Goal: Task Accomplishment & Management: Complete application form

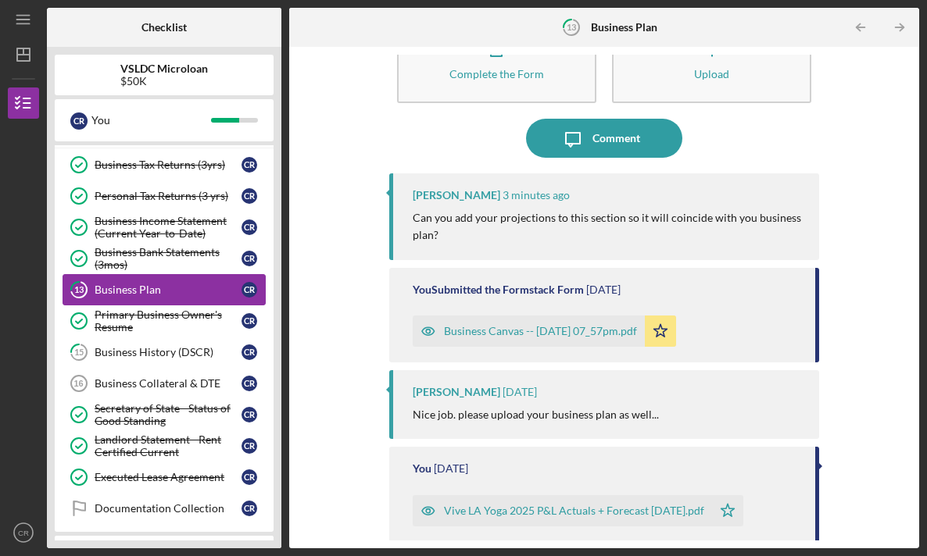
scroll to position [63, 0]
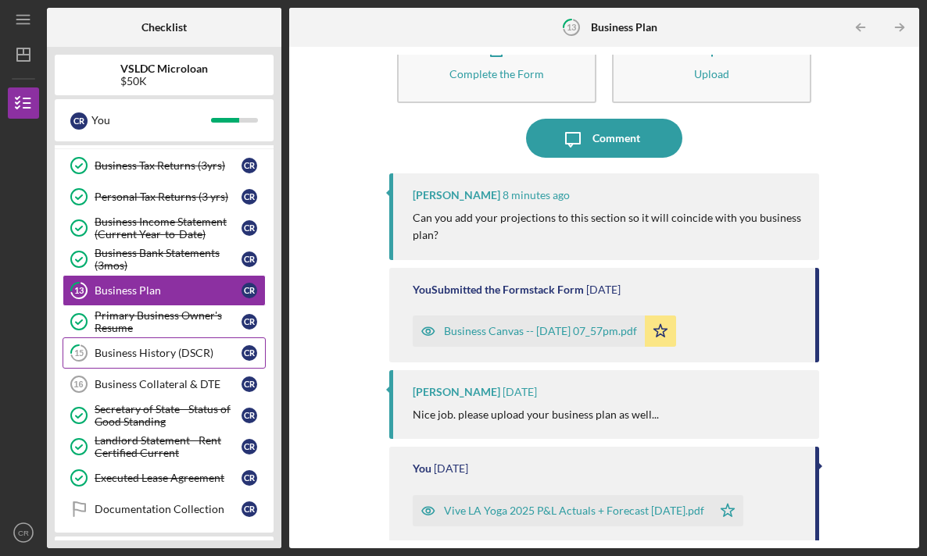
click at [199, 349] on div "Business History (DSCR)" at bounding box center [168, 353] width 147 height 13
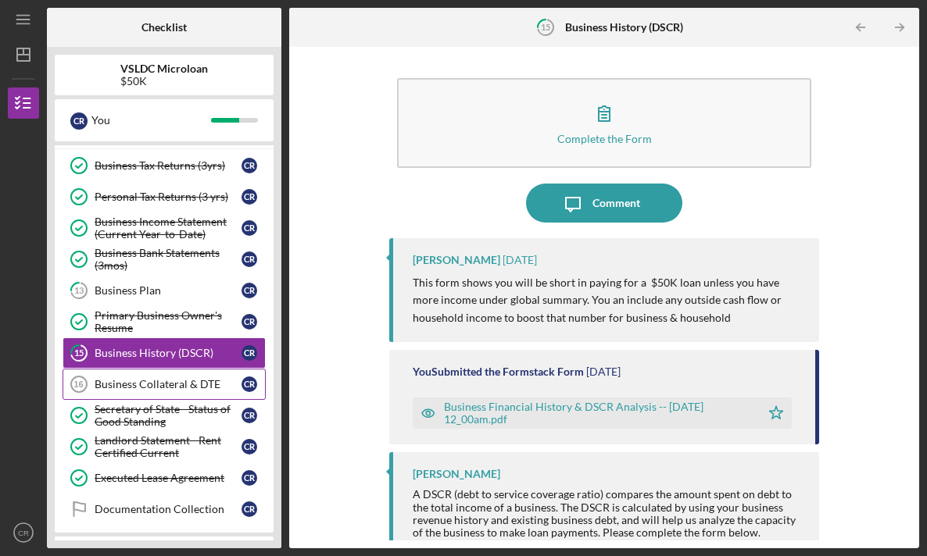
click at [197, 387] on div "Business Collateral & DTE" at bounding box center [168, 384] width 147 height 13
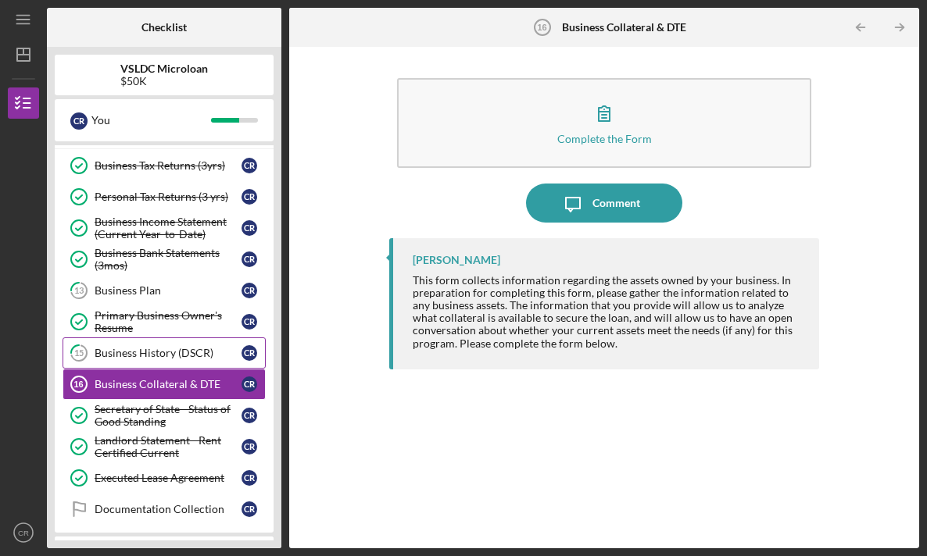
click at [194, 357] on div "Business History (DSCR)" at bounding box center [168, 353] width 147 height 13
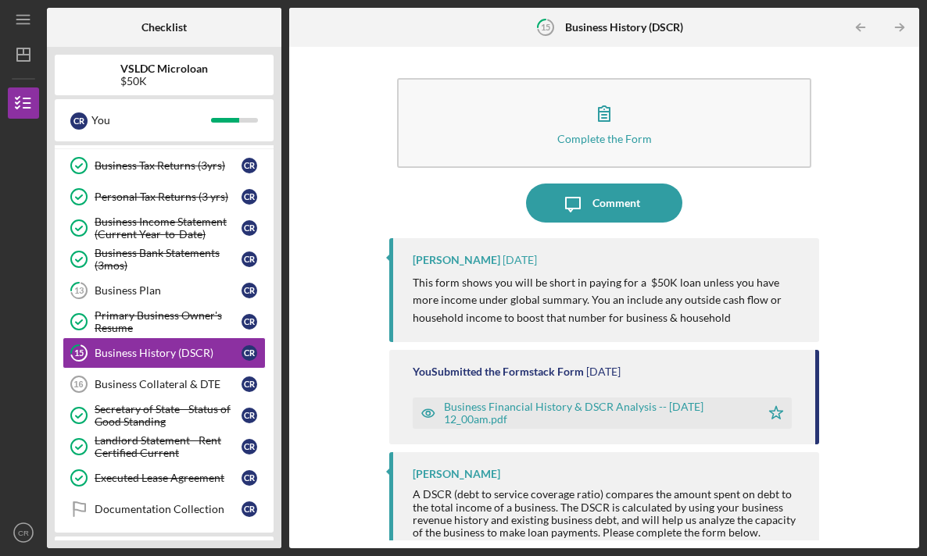
click at [526, 416] on div "Business Financial History & DSCR Analysis -- [DATE] 12_00am.pdf" at bounding box center [598, 413] width 309 height 25
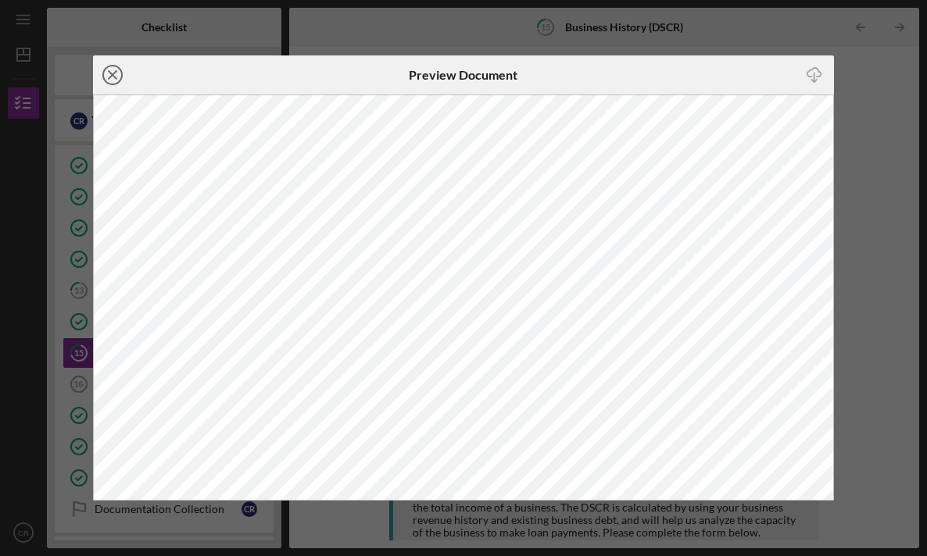
click at [109, 77] on icon "Icon/Close" at bounding box center [112, 74] width 39 height 39
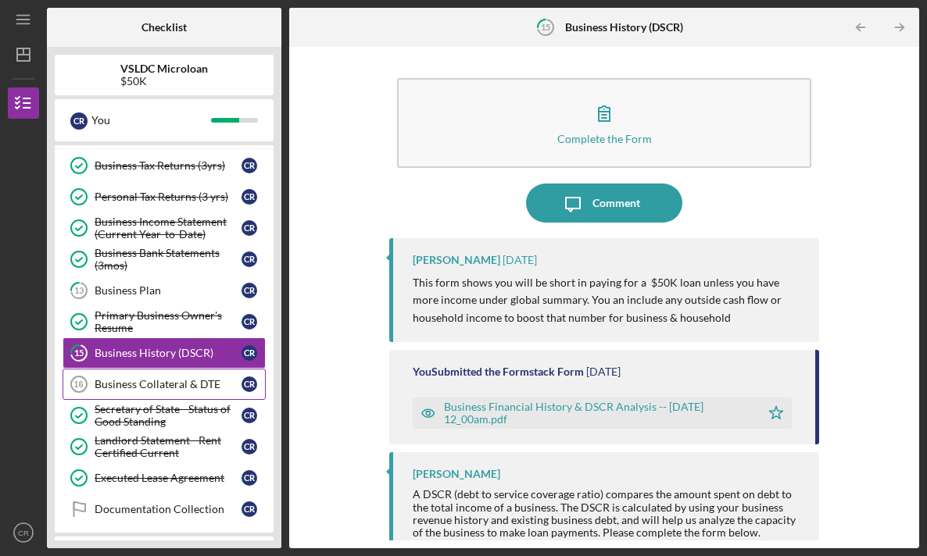
click at [188, 380] on div "Business Collateral & DTE" at bounding box center [168, 384] width 147 height 13
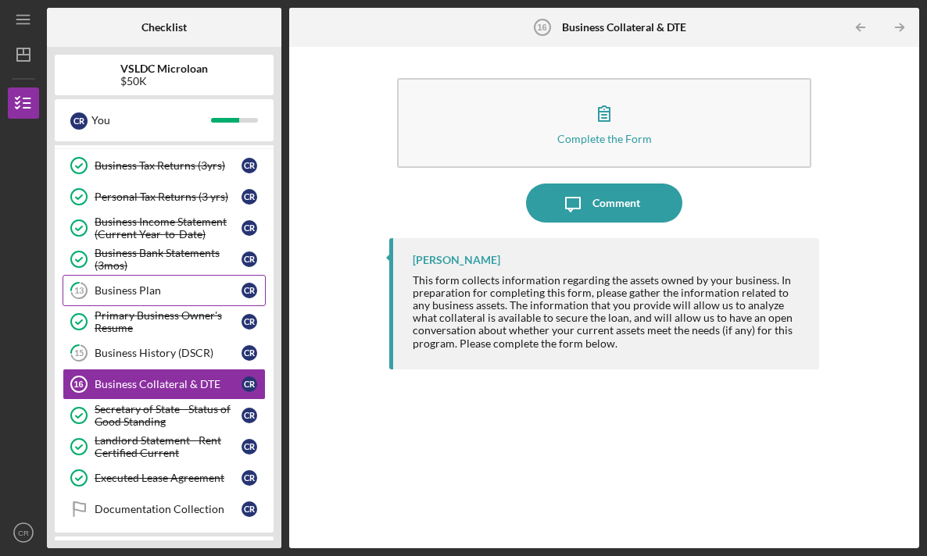
click at [171, 284] on link "13 Business Plan C R" at bounding box center [164, 290] width 203 height 31
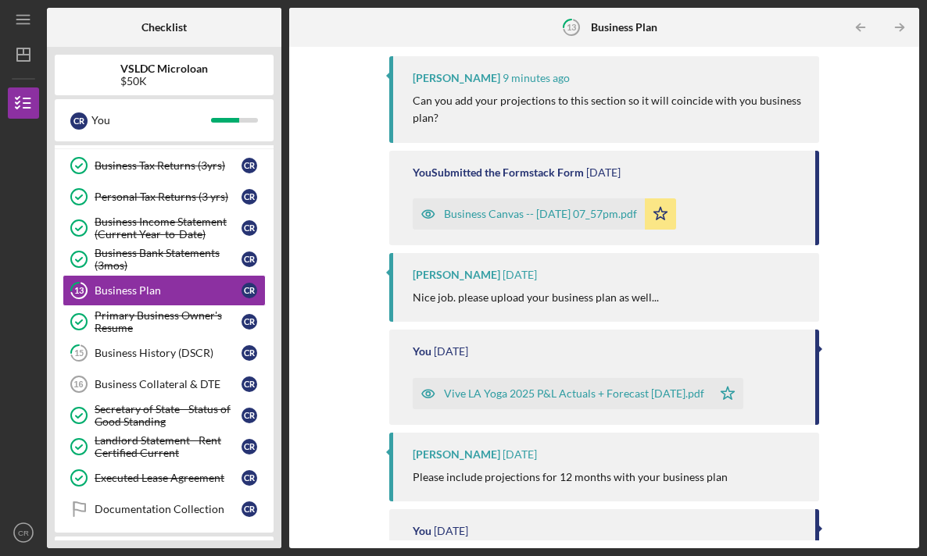
scroll to position [183, 0]
click at [177, 361] on link "15 Business History (DSCR) C R" at bounding box center [164, 353] width 203 height 31
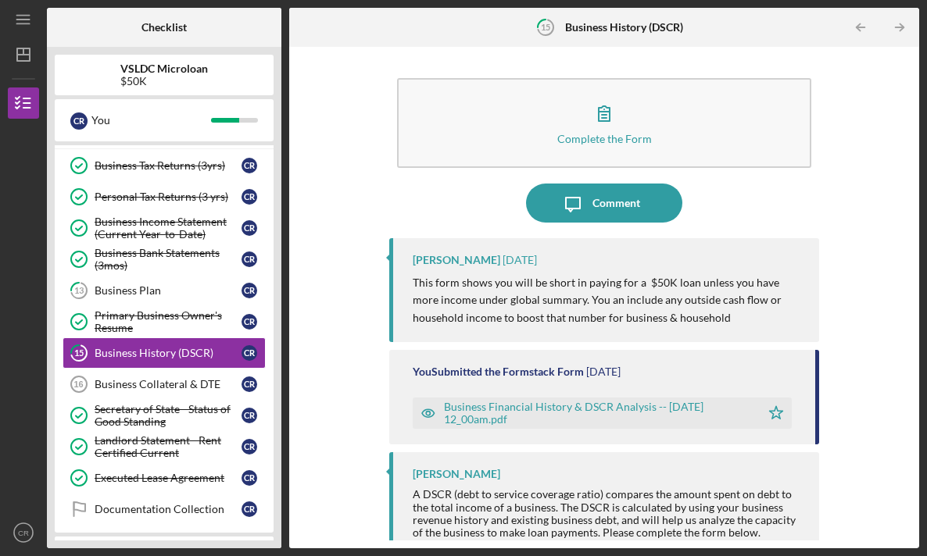
click at [524, 410] on div "Business Financial History & DSCR Analysis -- [DATE] 12_00am.pdf" at bounding box center [598, 413] width 309 height 25
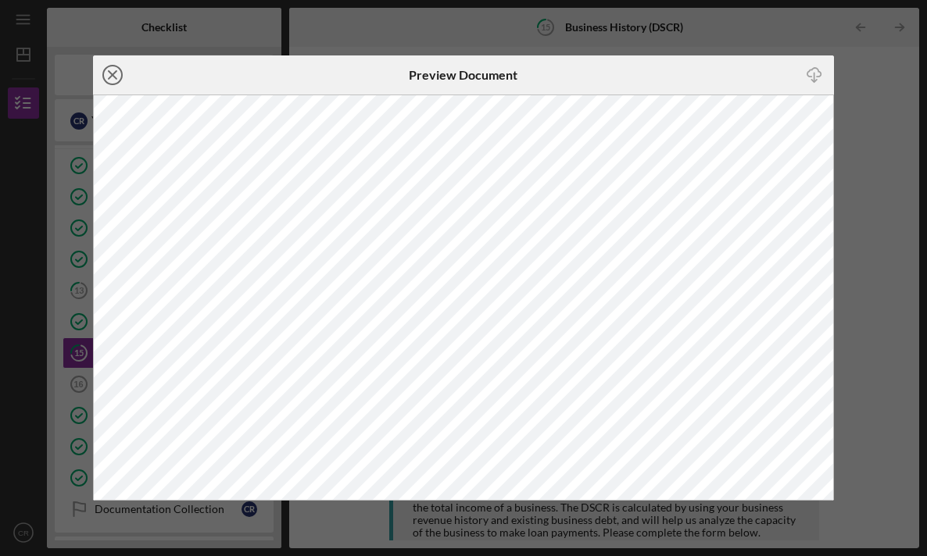
click at [110, 77] on line at bounding box center [113, 75] width 8 height 8
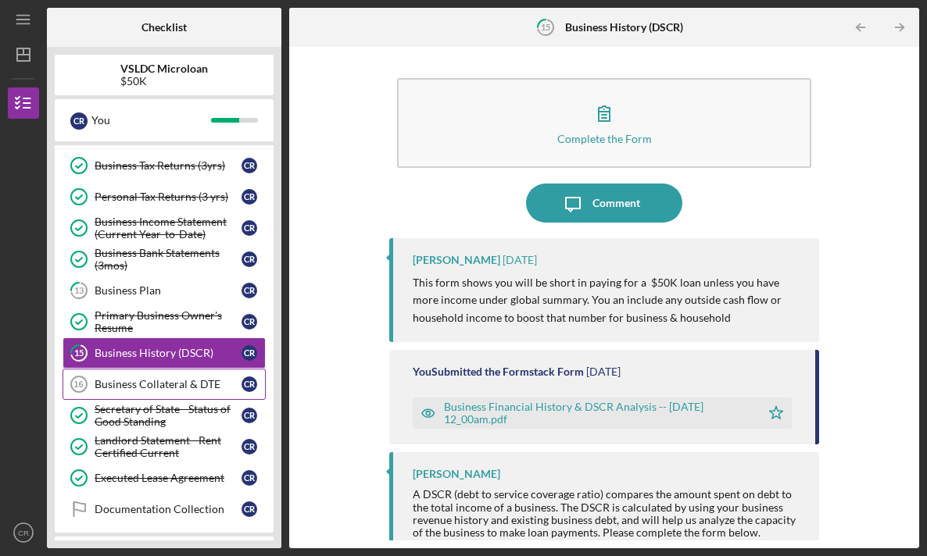
click at [126, 393] on link "Business Collateral & DTE 16 Business Collateral & DTE C R" at bounding box center [164, 384] width 203 height 31
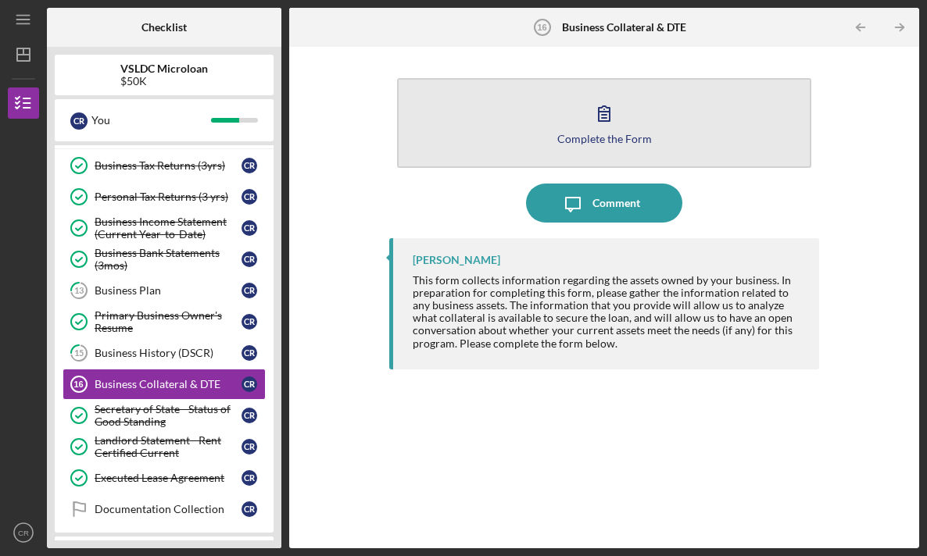
click at [608, 119] on icon "button" at bounding box center [604, 113] width 39 height 39
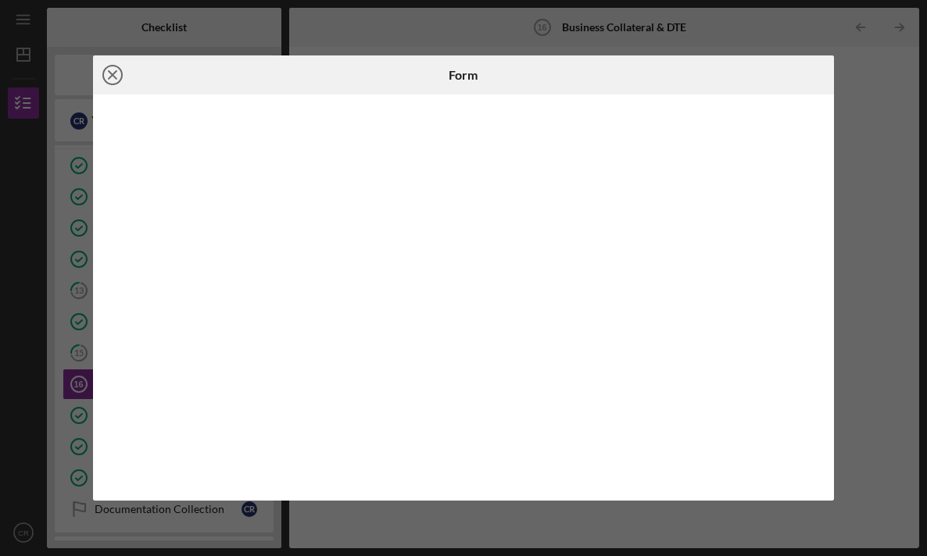
click at [129, 73] on icon "Icon/Close" at bounding box center [112, 74] width 39 height 39
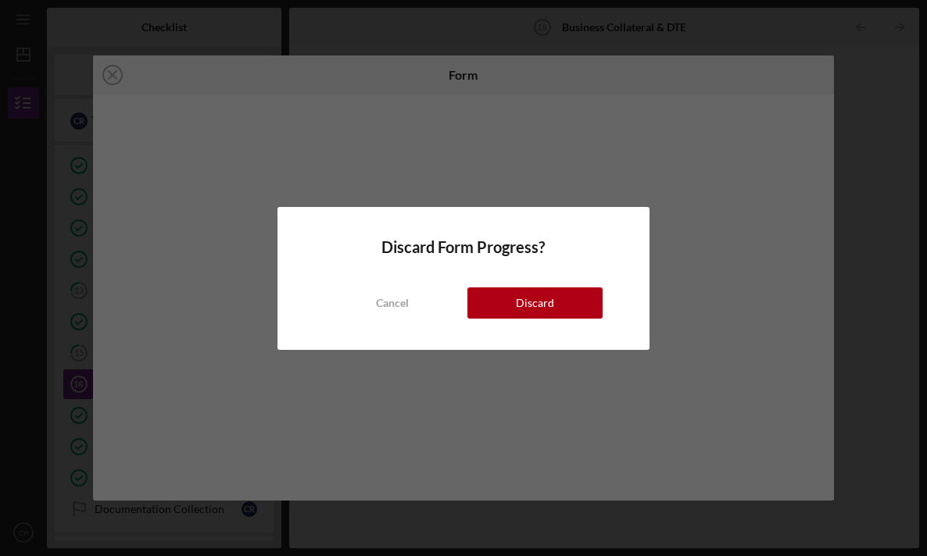
click at [113, 77] on div "Discard Form Progress? Cancel Discard" at bounding box center [463, 278] width 927 height 556
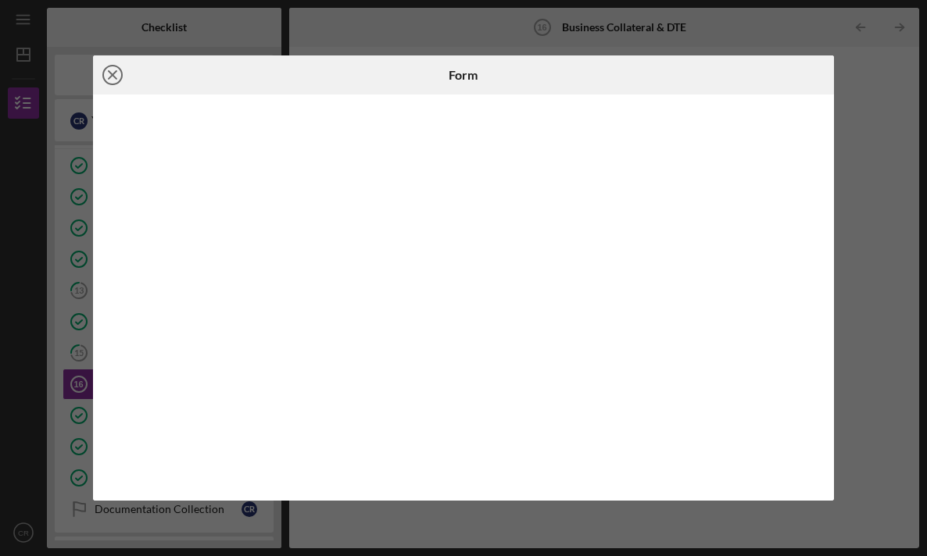
click at [113, 75] on icon "Icon/Close" at bounding box center [112, 74] width 39 height 39
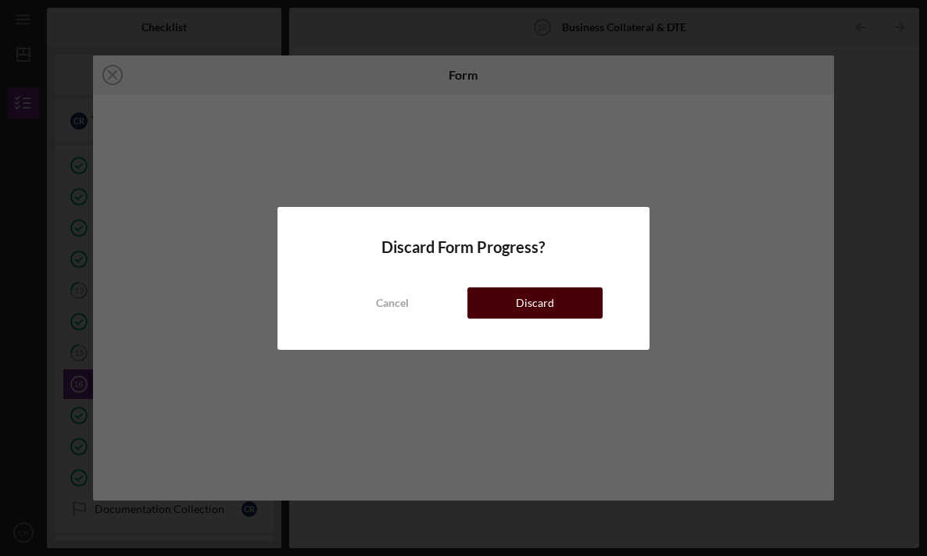
click at [545, 306] on div "Discard" at bounding box center [535, 303] width 38 height 31
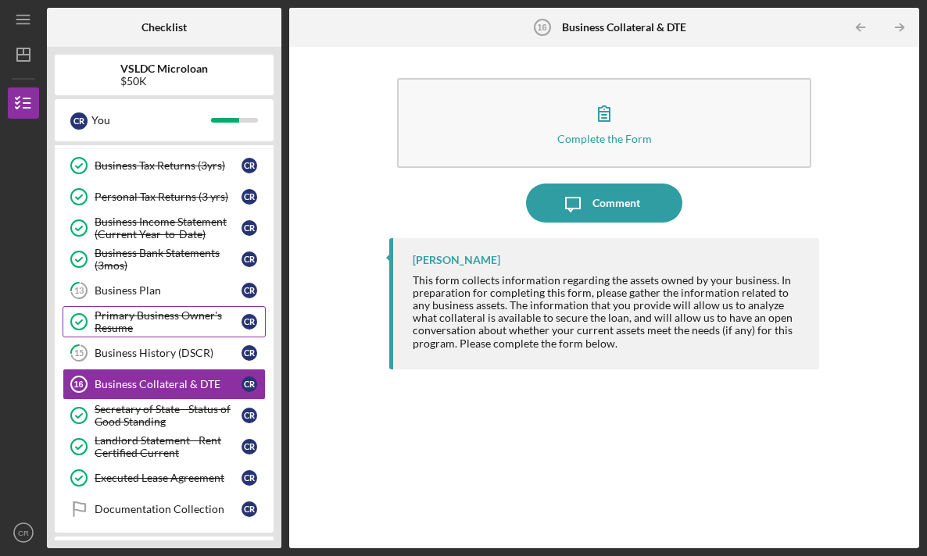
click at [140, 314] on div "Primary Business Owner's Resume" at bounding box center [168, 321] width 147 height 25
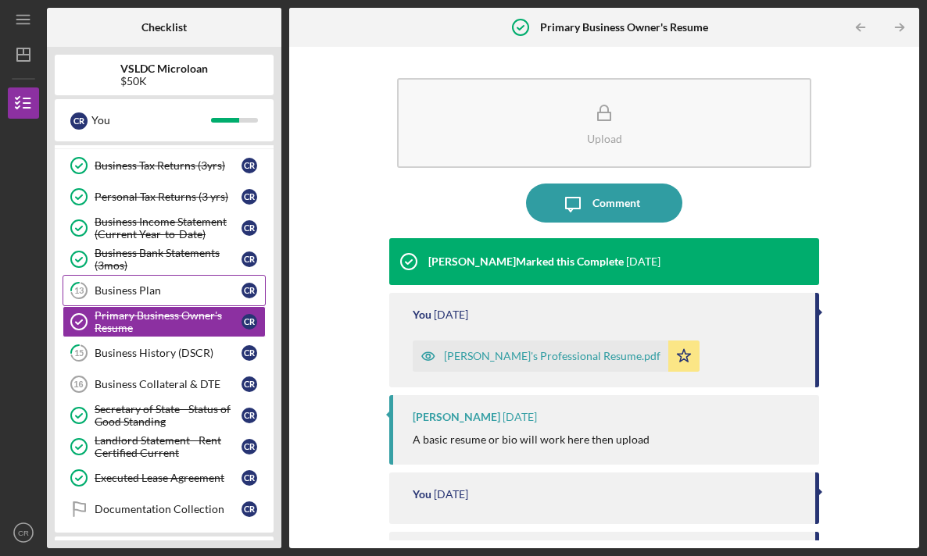
click at [139, 299] on link "13 Business Plan C R" at bounding box center [164, 290] width 203 height 31
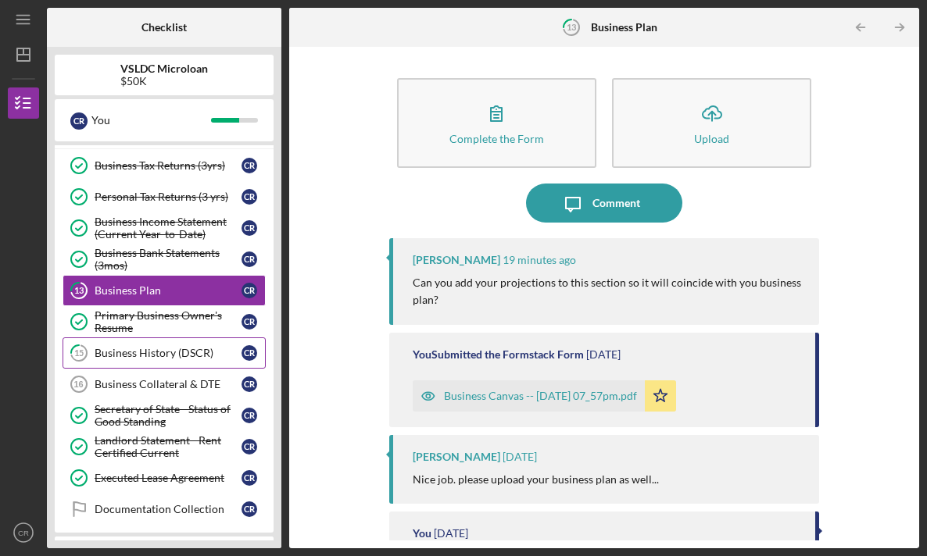
click at [145, 356] on div "Business History (DSCR)" at bounding box center [168, 353] width 147 height 13
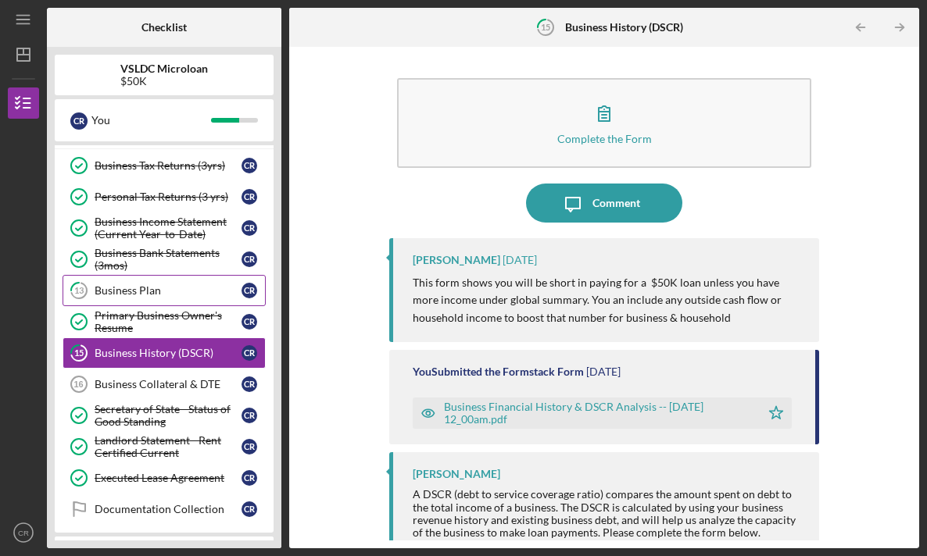
click at [169, 297] on link "13 Business Plan C R" at bounding box center [164, 290] width 203 height 31
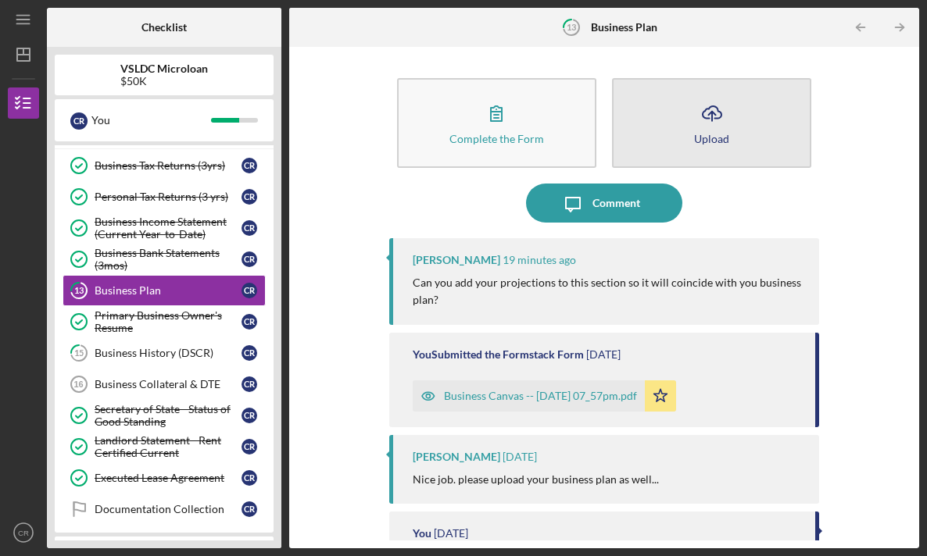
click at [712, 138] on div "Upload" at bounding box center [711, 139] width 35 height 12
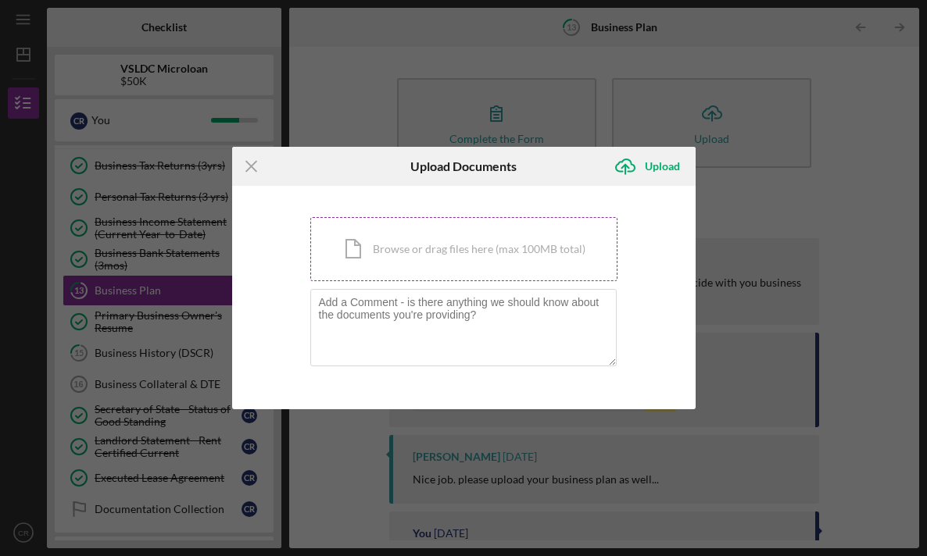
click at [393, 247] on div "Icon/Document Browse or drag files here (max 100MB total) Tap to choose files o…" at bounding box center [463, 249] width 307 height 64
click at [368, 471] on div "Icon/Menu Close Upload Documents Icon/Upload Upload You're uploading documents …" at bounding box center [463, 278] width 927 height 556
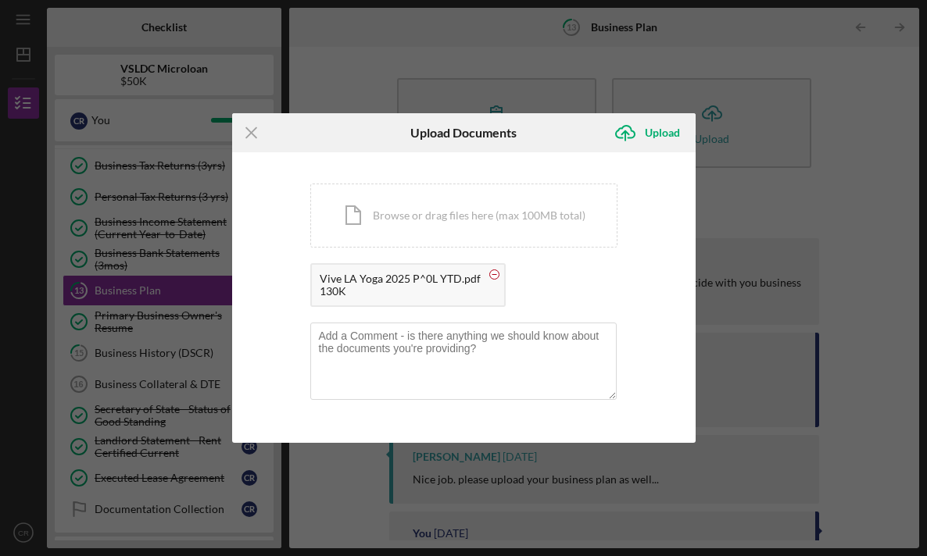
click at [496, 276] on circle at bounding box center [493, 274] width 9 height 9
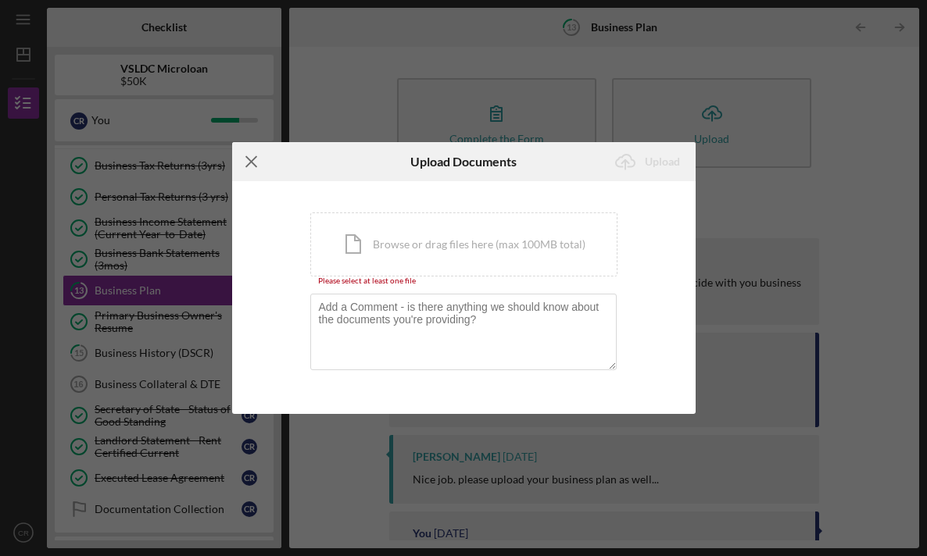
click at [246, 165] on icon "Icon/Menu Close" at bounding box center [251, 161] width 39 height 39
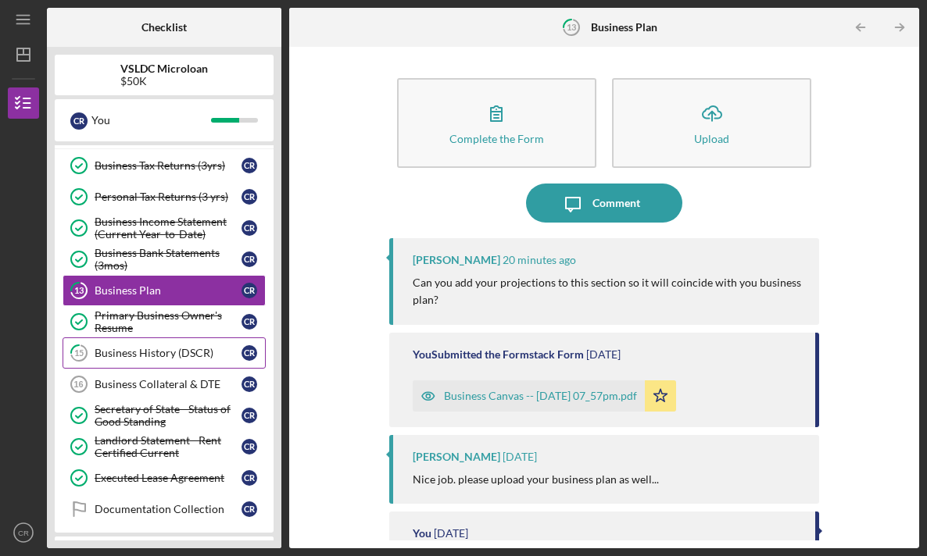
click at [149, 356] on div "Business History (DSCR)" at bounding box center [168, 353] width 147 height 13
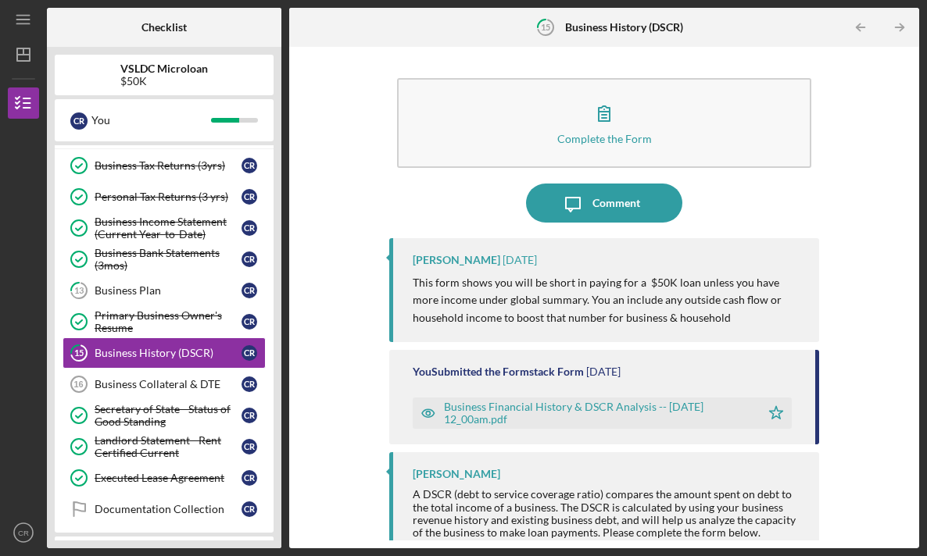
click at [639, 410] on div "Business Financial History & DSCR Analysis -- [DATE] 12_00am.pdf" at bounding box center [598, 413] width 309 height 25
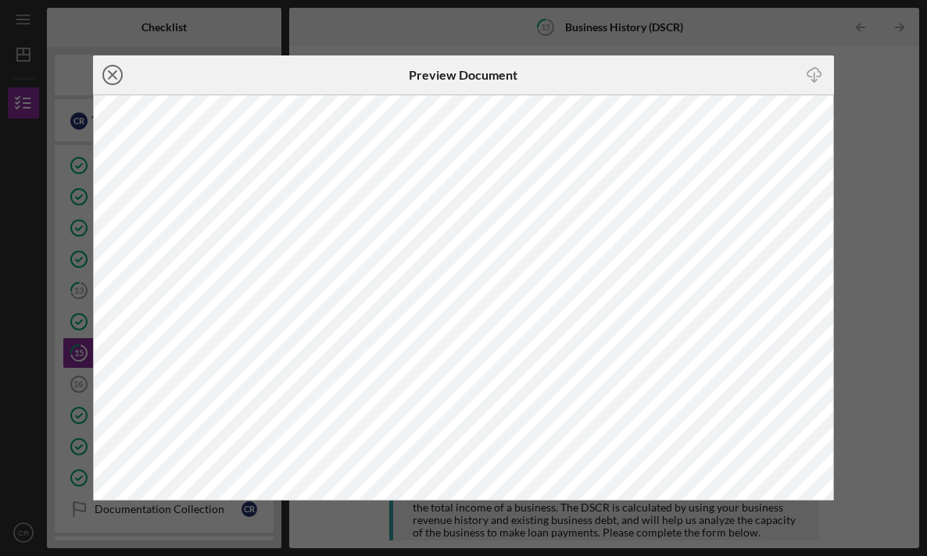
click at [113, 71] on icon "Icon/Close" at bounding box center [112, 74] width 39 height 39
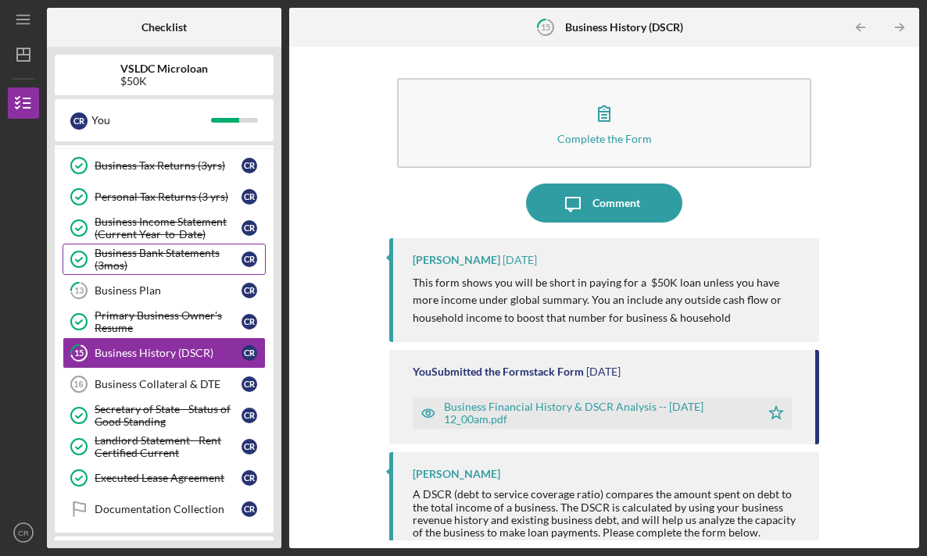
click at [148, 254] on div "Business Bank Statements (3mos)" at bounding box center [168, 259] width 147 height 25
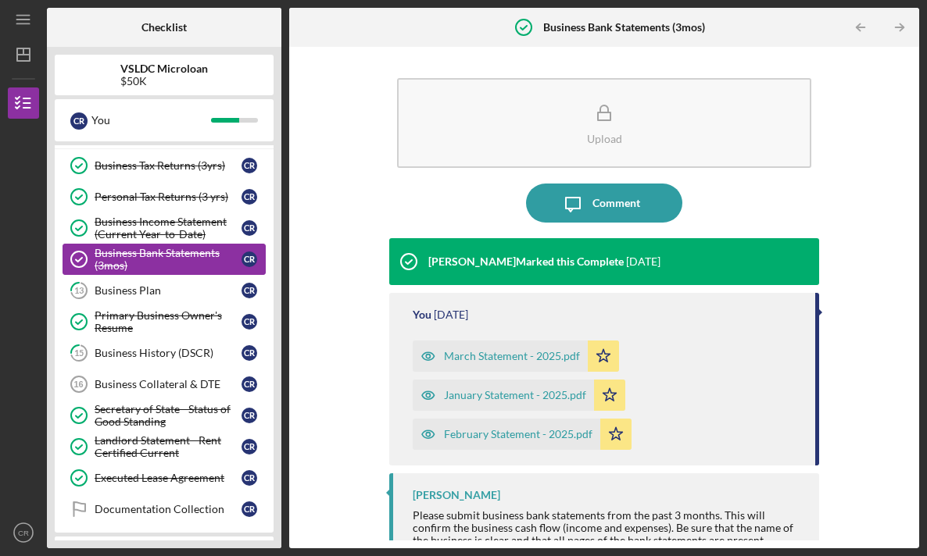
click at [152, 269] on div "Business Bank Statements (3mos)" at bounding box center [168, 259] width 147 height 25
click at [152, 282] on link "13 Business Plan C R" at bounding box center [164, 290] width 203 height 31
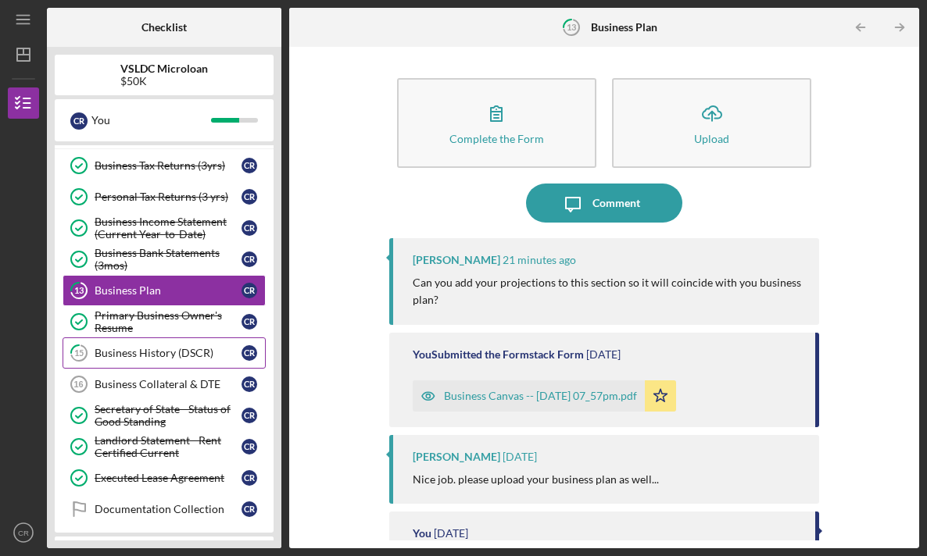
click at [157, 347] on div "Business History (DSCR)" at bounding box center [168, 353] width 147 height 13
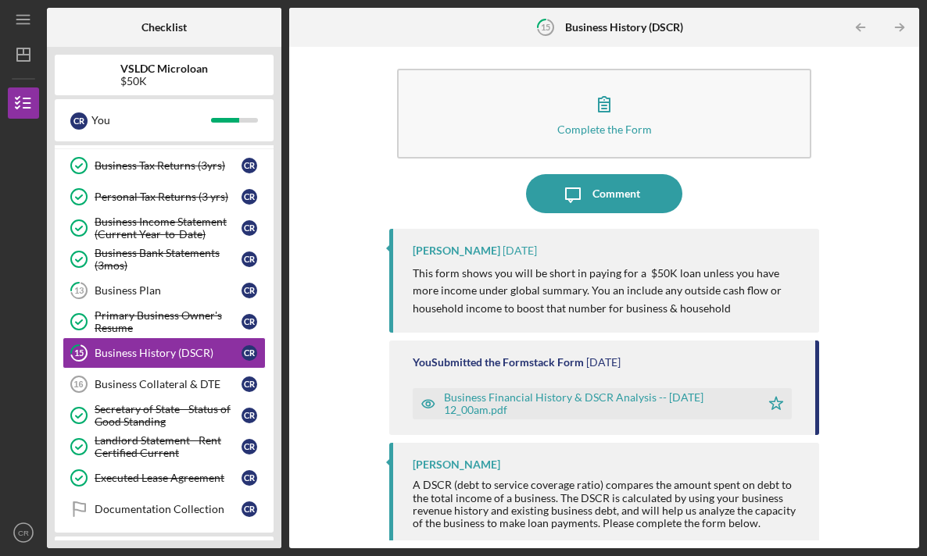
scroll to position [18, 0]
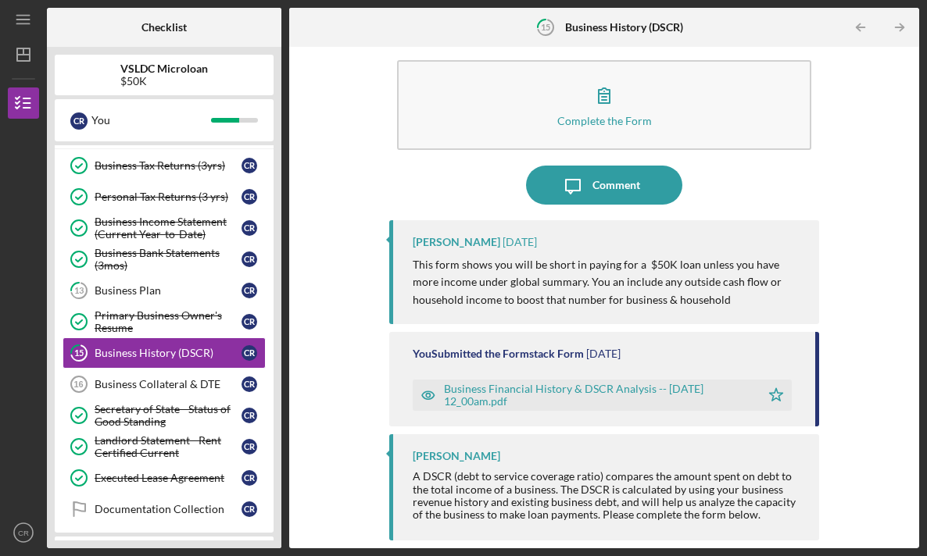
click at [543, 395] on div "Business Financial History & DSCR Analysis -- [DATE] 12_00am.pdf" at bounding box center [598, 395] width 309 height 25
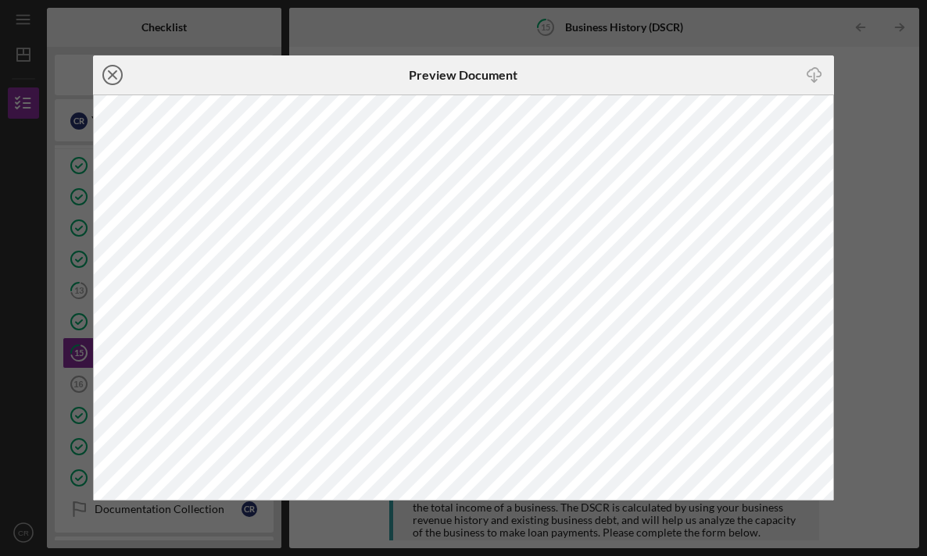
click at [109, 81] on icon "Icon/Close" at bounding box center [112, 74] width 39 height 39
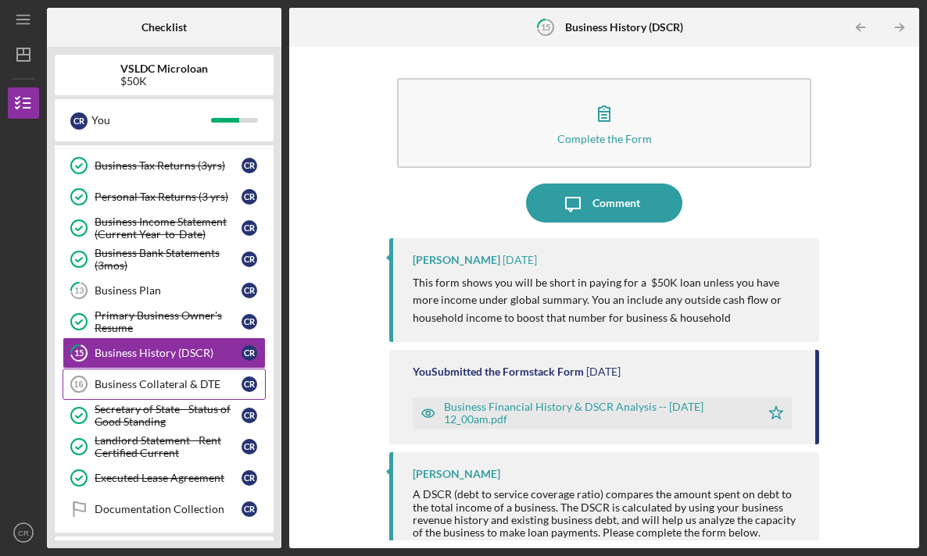
click at [152, 390] on div "Business Collateral & DTE" at bounding box center [168, 384] width 147 height 13
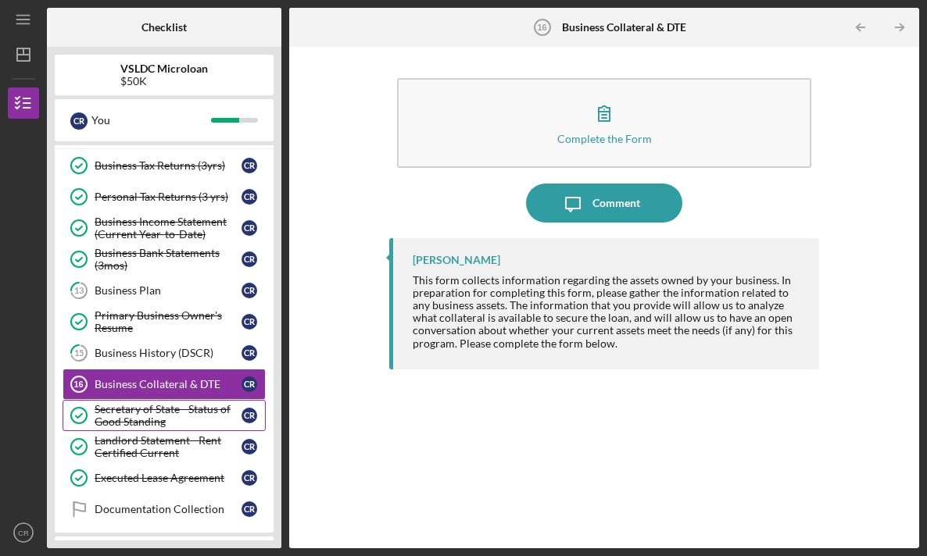
click at [158, 407] on div "Secretary of State - Status of Good Standing" at bounding box center [168, 415] width 147 height 25
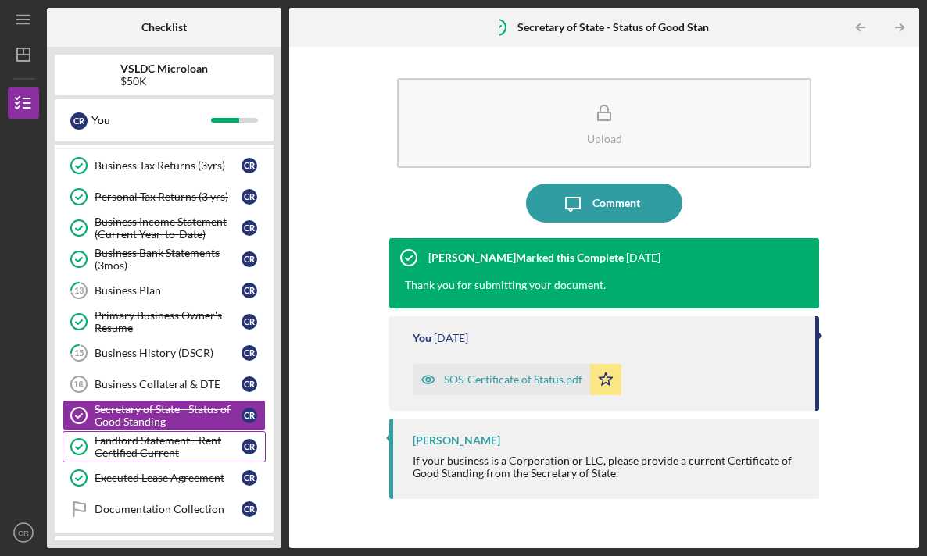
click at [165, 434] on link "Landlord Statement - Rent Certified Current Landlord Statement - Rent Certified…" at bounding box center [164, 446] width 203 height 31
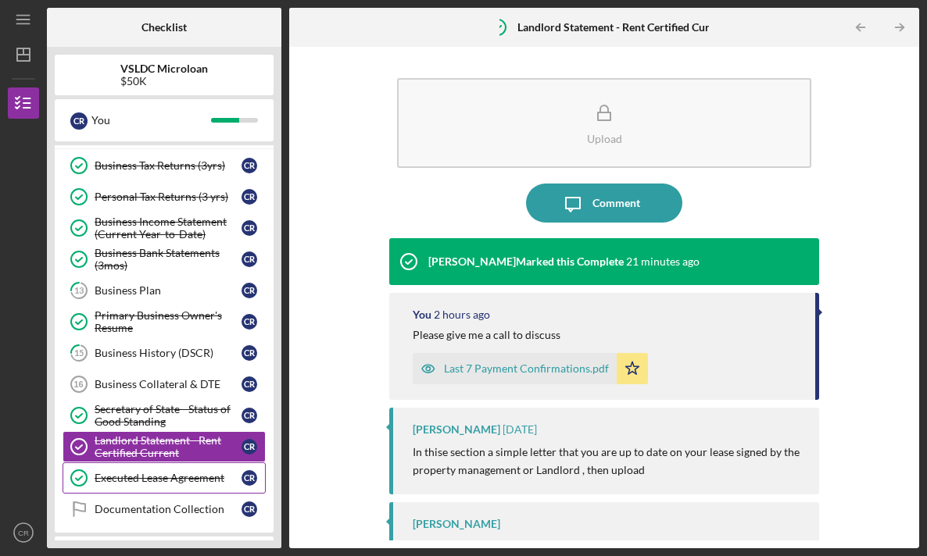
click at [171, 471] on link "Executed Lease Agreement Executed Lease Agreement C R" at bounding box center [164, 478] width 203 height 31
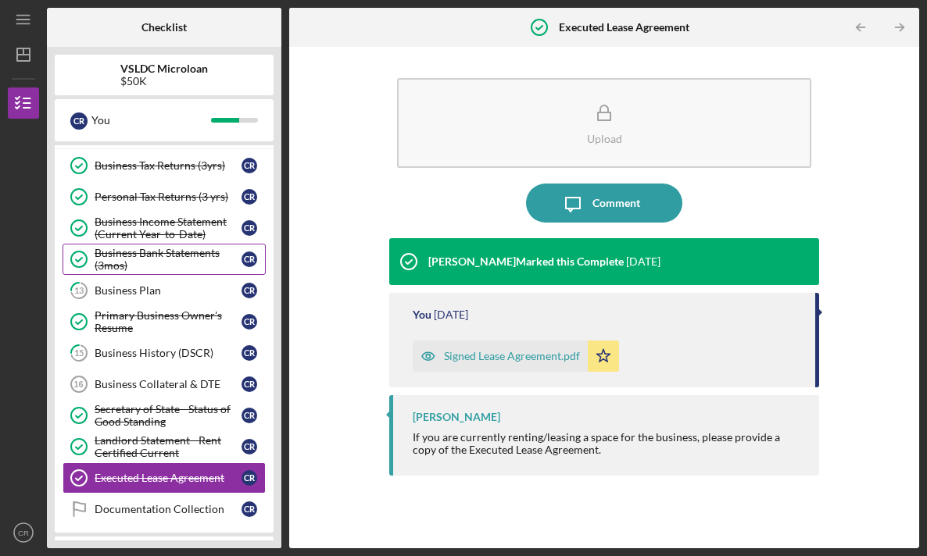
click at [174, 258] on div "Business Bank Statements (3mos)" at bounding box center [168, 259] width 147 height 25
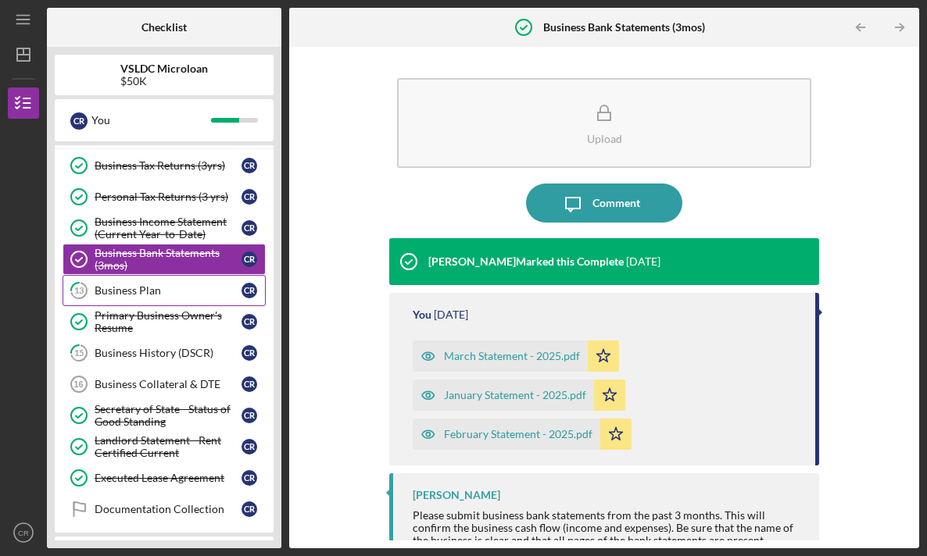
click at [177, 290] on div "Business Plan" at bounding box center [168, 290] width 147 height 13
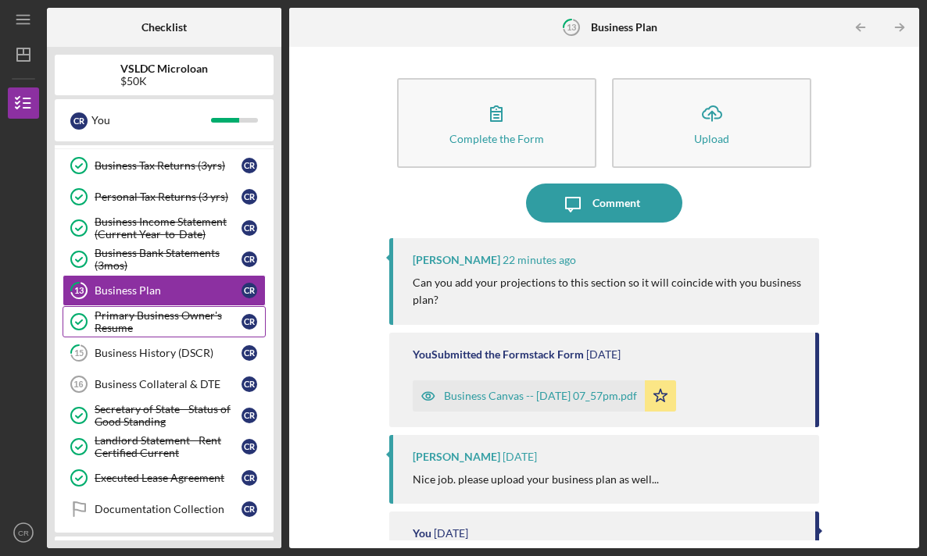
click at [180, 311] on div "Primary Business Owner's Resume" at bounding box center [168, 321] width 147 height 25
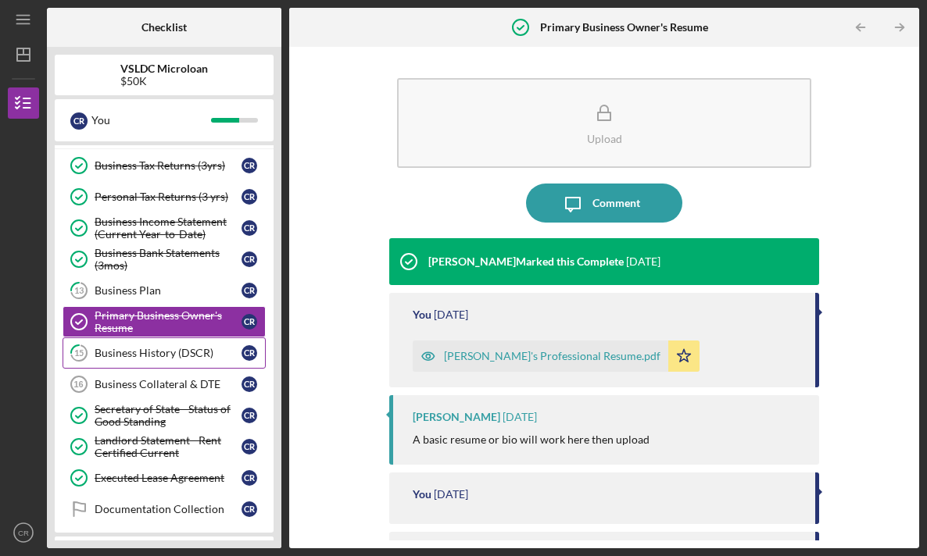
click at [188, 344] on link "15 Business History (DSCR) C R" at bounding box center [164, 353] width 203 height 31
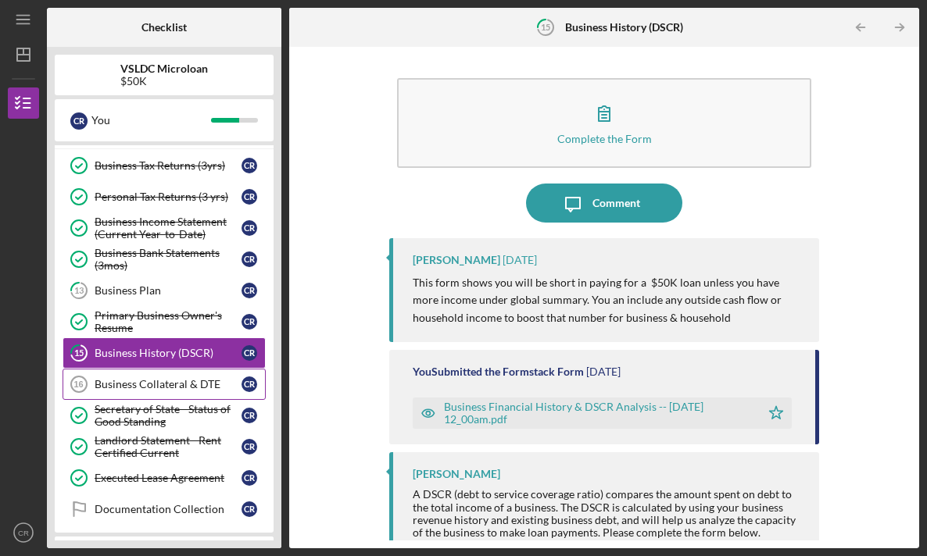
click at [203, 383] on div "Business Collateral & DTE" at bounding box center [168, 384] width 147 height 13
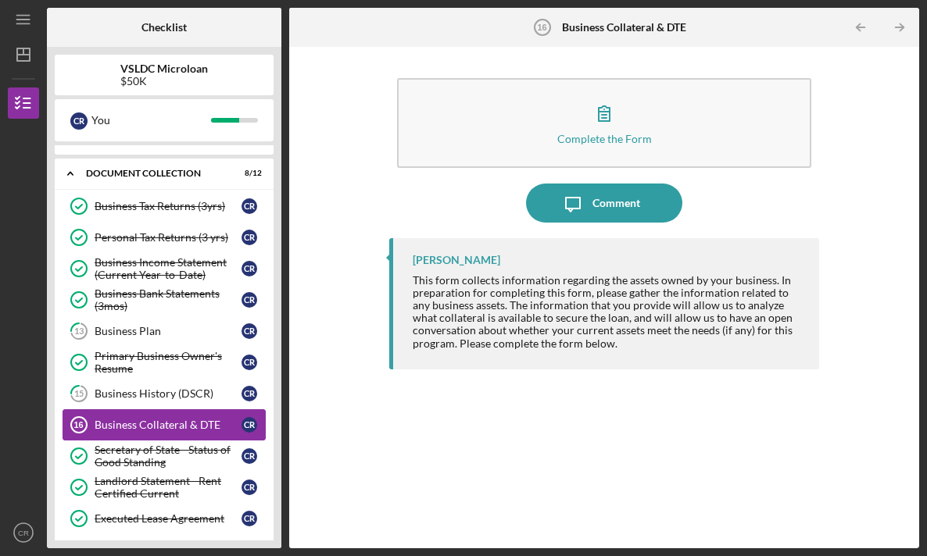
scroll to position [9, 0]
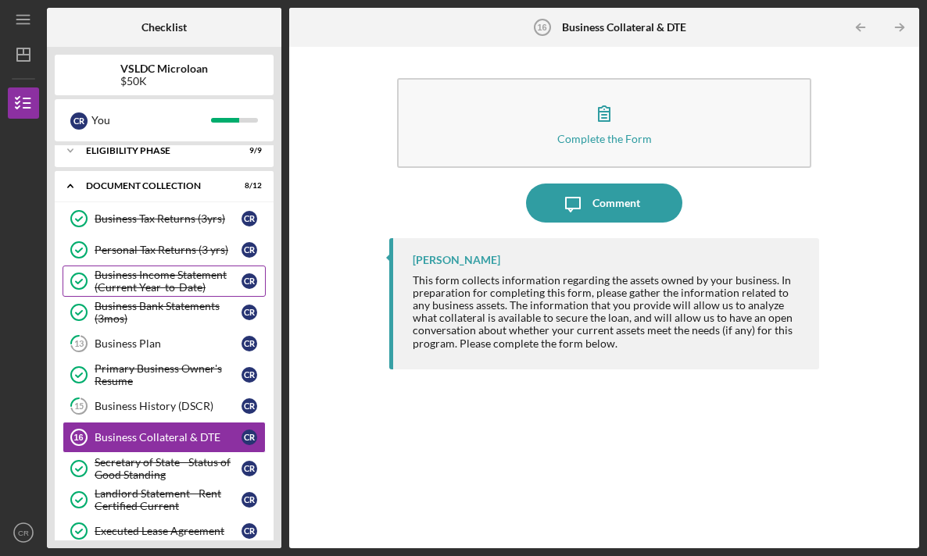
click at [183, 284] on div "Business Income Statement (Current Year-to-Date)" at bounding box center [168, 281] width 147 height 25
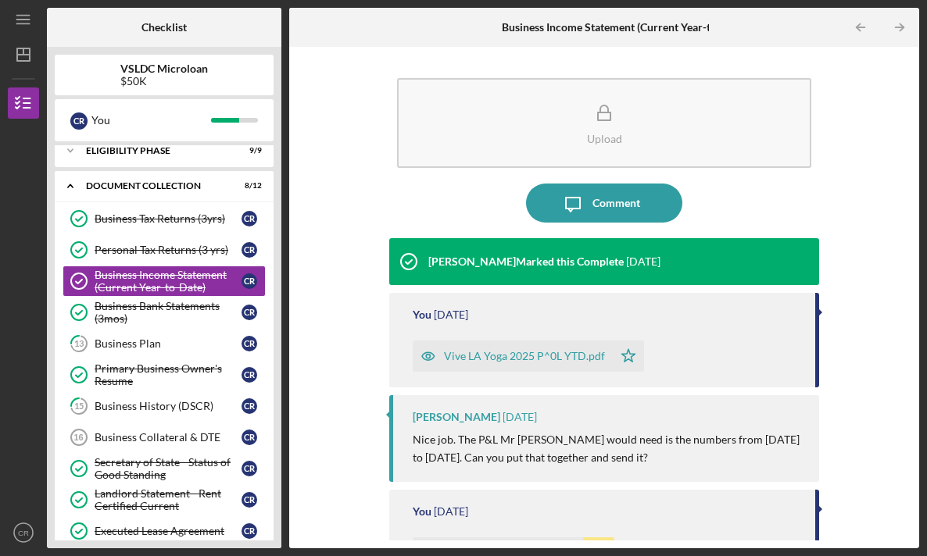
click at [520, 359] on div "Vive LA Yoga 2025 P^0L YTD.pdf" at bounding box center [524, 356] width 161 height 13
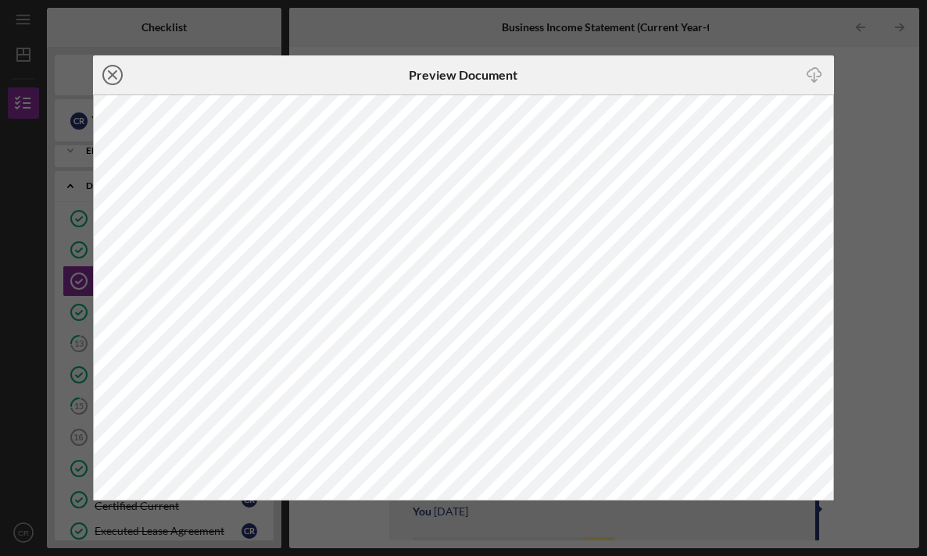
click at [111, 75] on line at bounding box center [113, 75] width 8 height 8
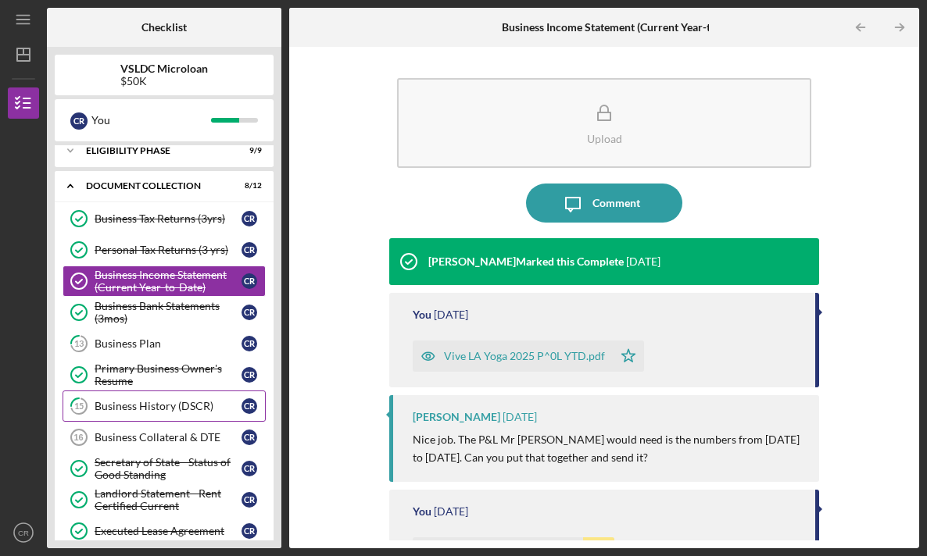
click at [159, 417] on link "15 Business History (DSCR) C R" at bounding box center [164, 406] width 203 height 31
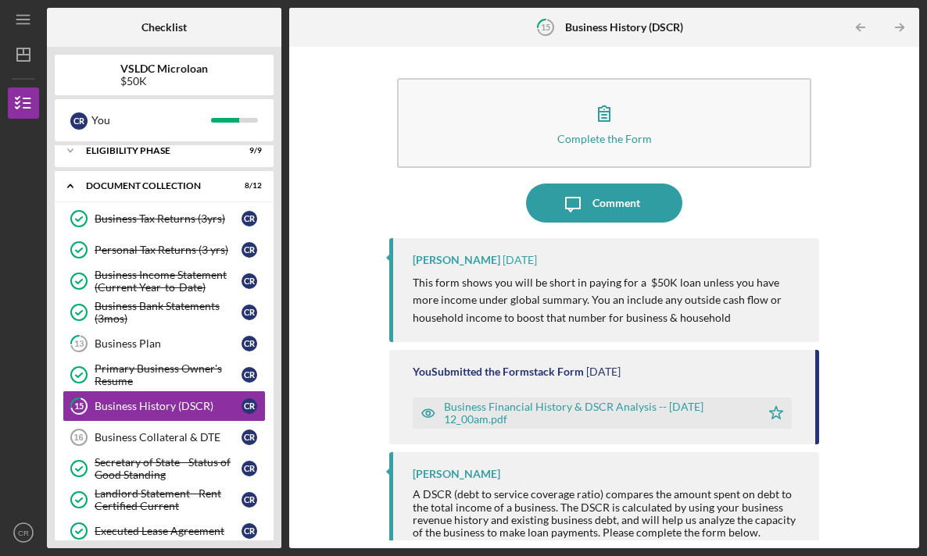
scroll to position [18, 0]
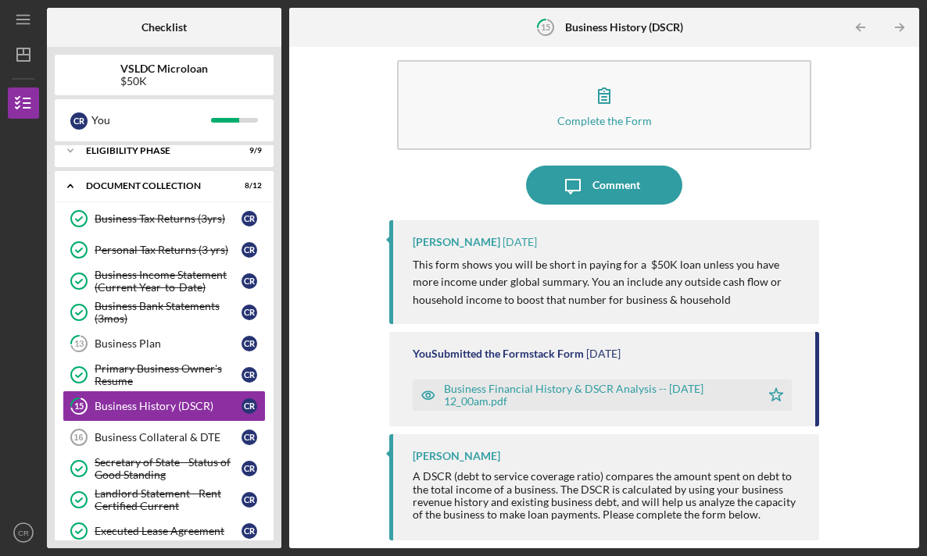
click at [549, 395] on div "Business Financial History & DSCR Analysis -- [DATE] 12_00am.pdf" at bounding box center [598, 395] width 309 height 25
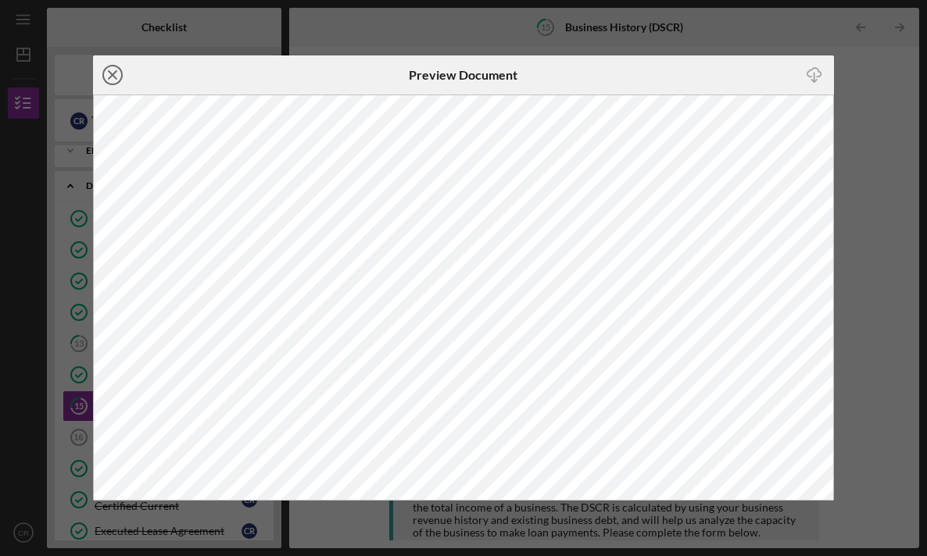
click at [114, 72] on line at bounding box center [113, 75] width 8 height 8
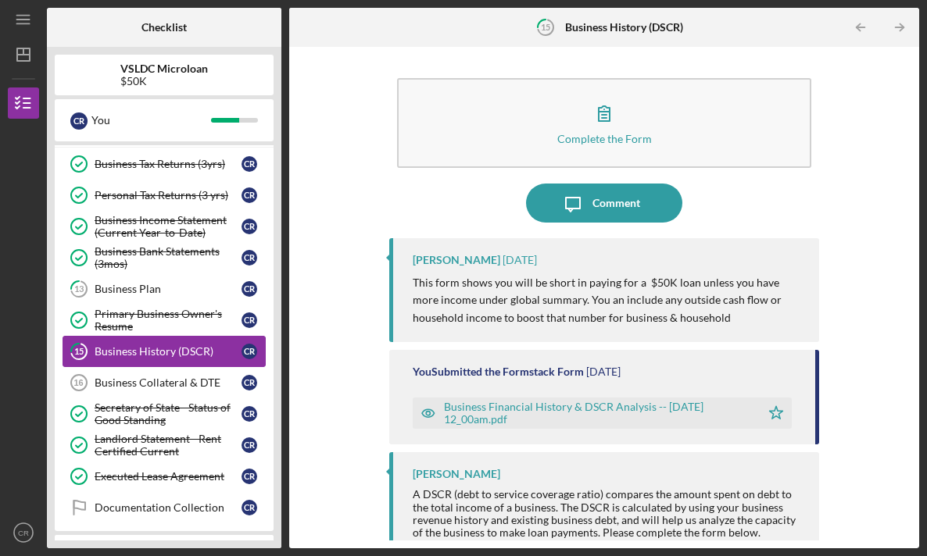
scroll to position [66, 0]
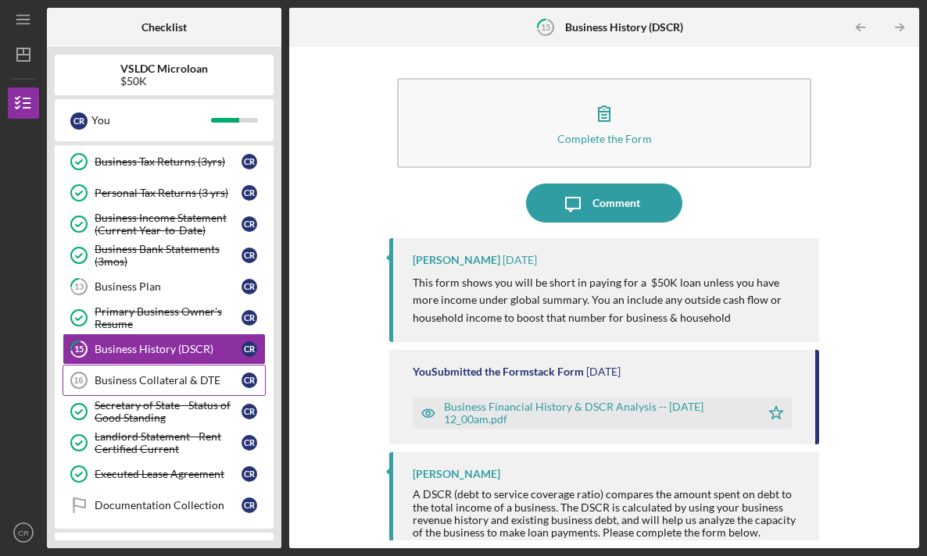
click at [156, 367] on link "Business Collateral & DTE 16 Business Collateral & DTE C R" at bounding box center [164, 380] width 203 height 31
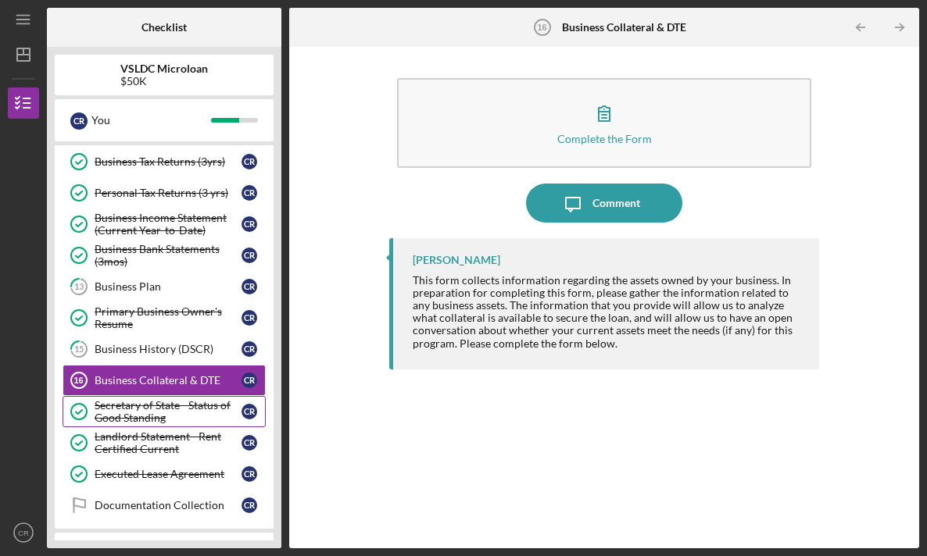
click at [159, 404] on div "Secretary of State - Status of Good Standing" at bounding box center [168, 411] width 147 height 25
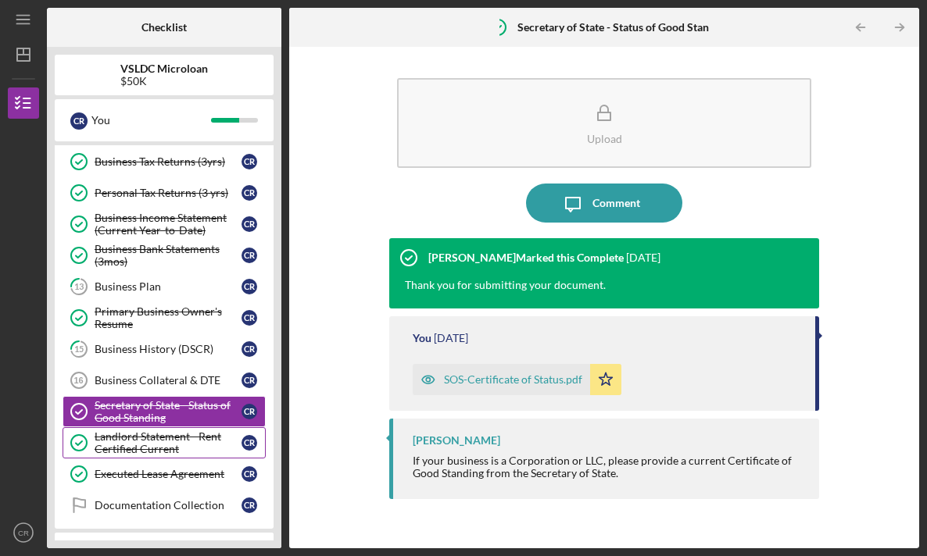
click at [163, 446] on div "Landlord Statement - Rent Certified Current" at bounding box center [168, 443] width 147 height 25
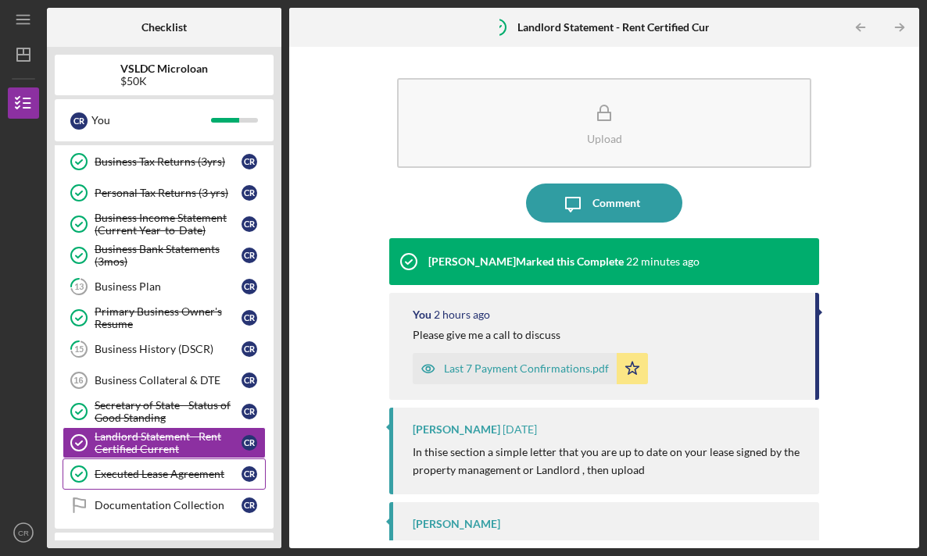
click at [167, 467] on link "Executed Lease Agreement Executed Lease Agreement C R" at bounding box center [164, 474] width 203 height 31
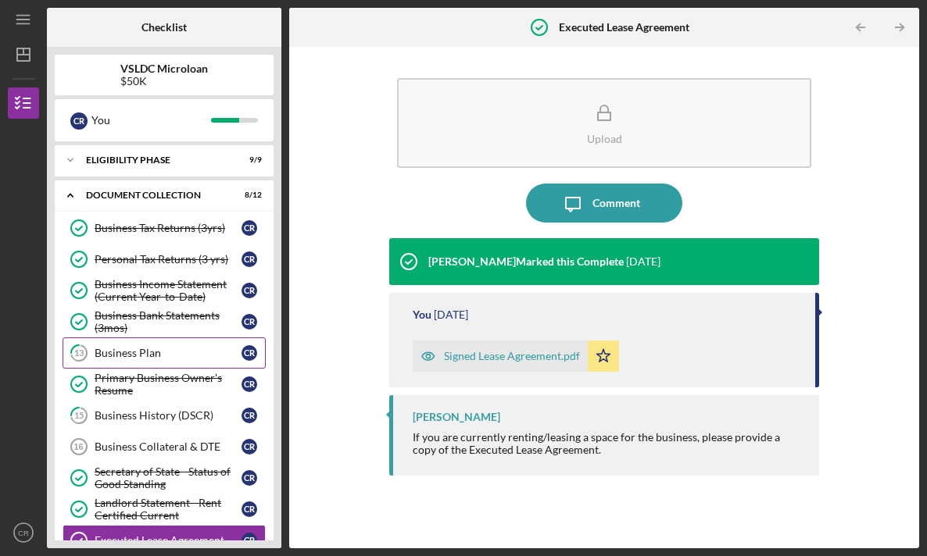
click at [109, 356] on div "Business Plan" at bounding box center [168, 353] width 147 height 13
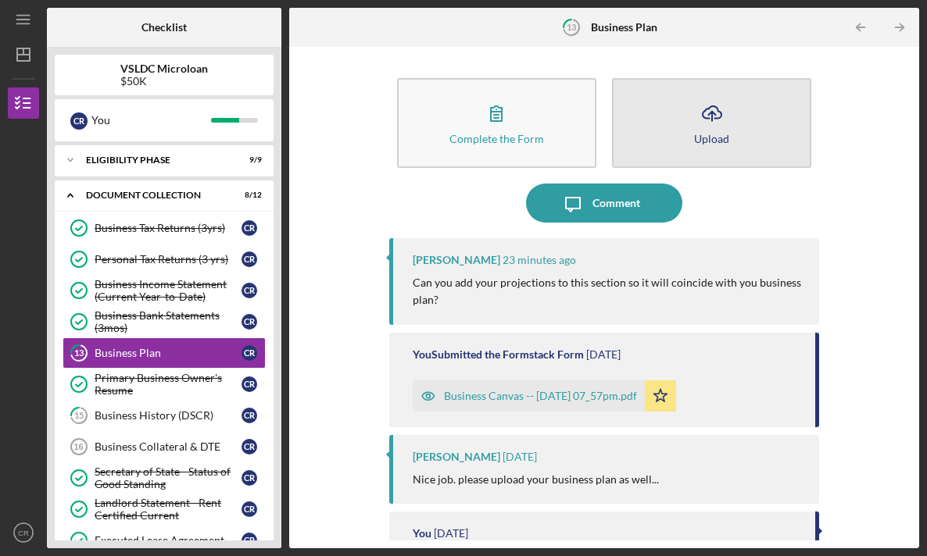
click at [703, 136] on div "Upload" at bounding box center [711, 139] width 35 height 12
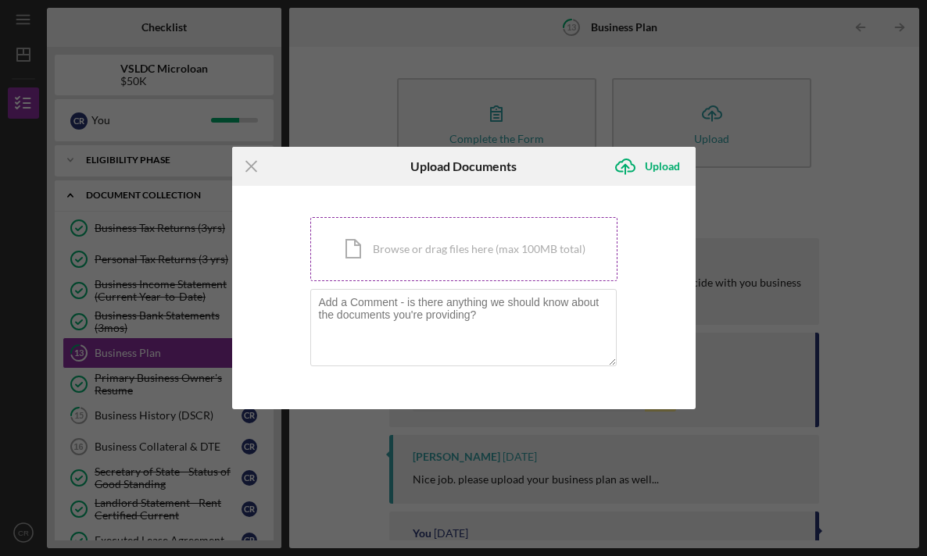
click at [440, 240] on div "Icon/Document Browse or drag files here (max 100MB total) Tap to choose files o…" at bounding box center [463, 249] width 307 height 64
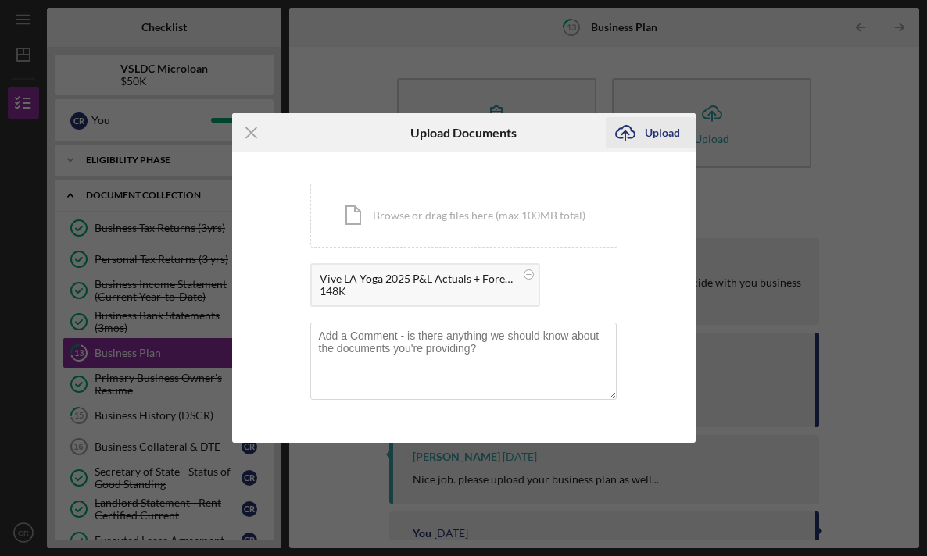
click at [661, 141] on div "Upload" at bounding box center [662, 132] width 35 height 31
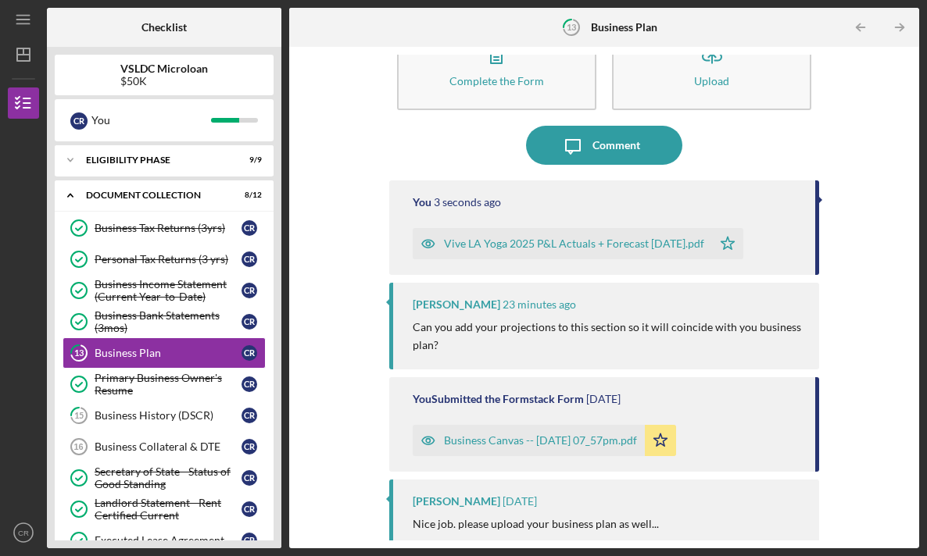
scroll to position [59, 0]
click at [156, 419] on div "Business History (DSCR)" at bounding box center [168, 416] width 147 height 13
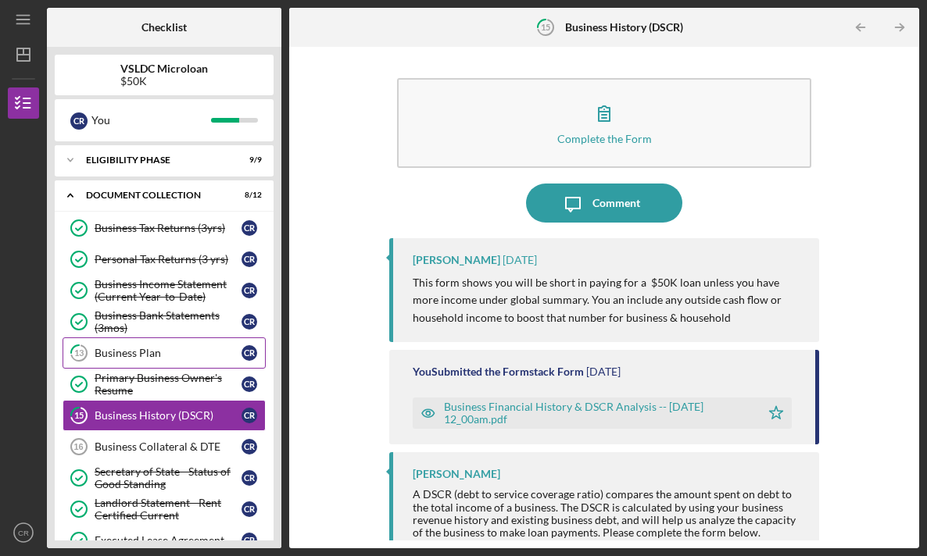
click at [158, 355] on div "Business Plan" at bounding box center [168, 353] width 147 height 13
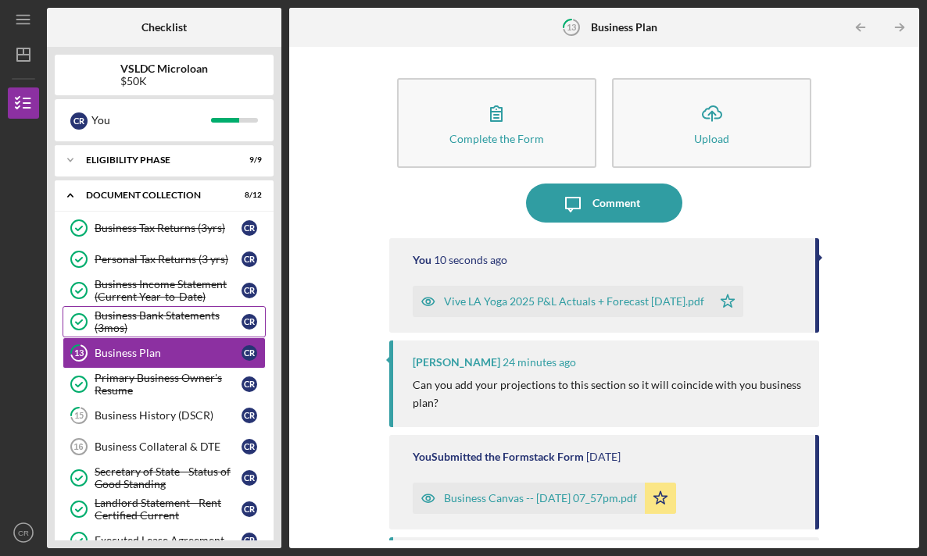
click at [159, 313] on div "Business Bank Statements (3mos)" at bounding box center [168, 321] width 147 height 25
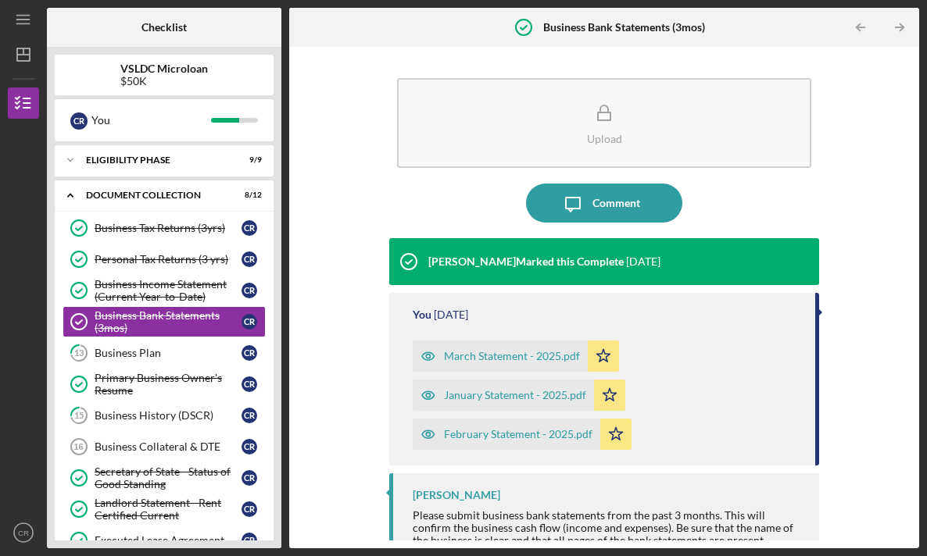
scroll to position [26, 0]
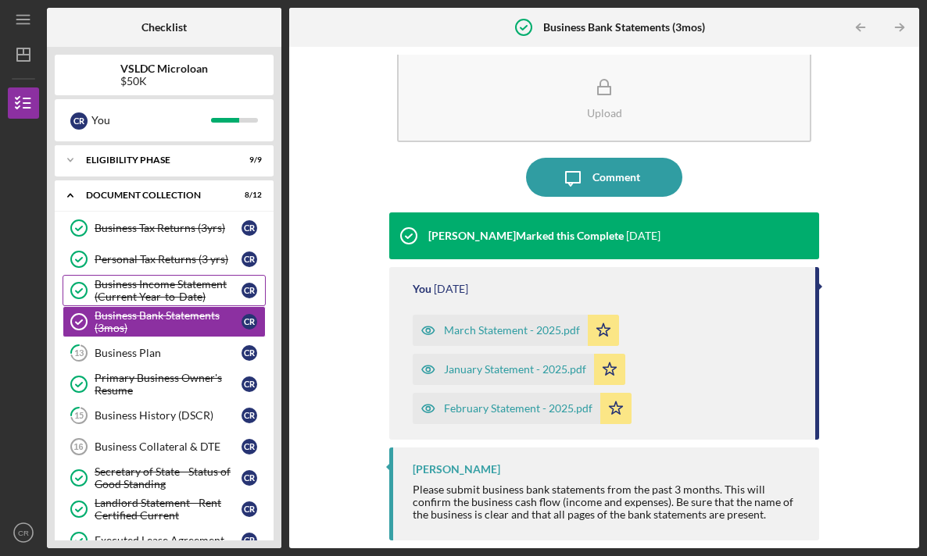
click at [118, 284] on div "Business Income Statement (Current Year-to-Date)" at bounding box center [168, 290] width 147 height 25
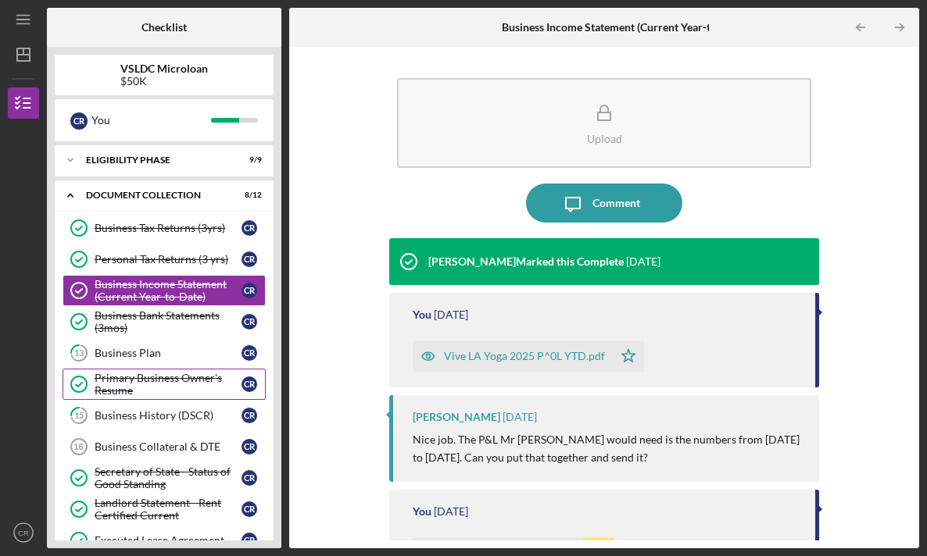
click at [127, 375] on div "Primary Business Owner's Resume" at bounding box center [168, 384] width 147 height 25
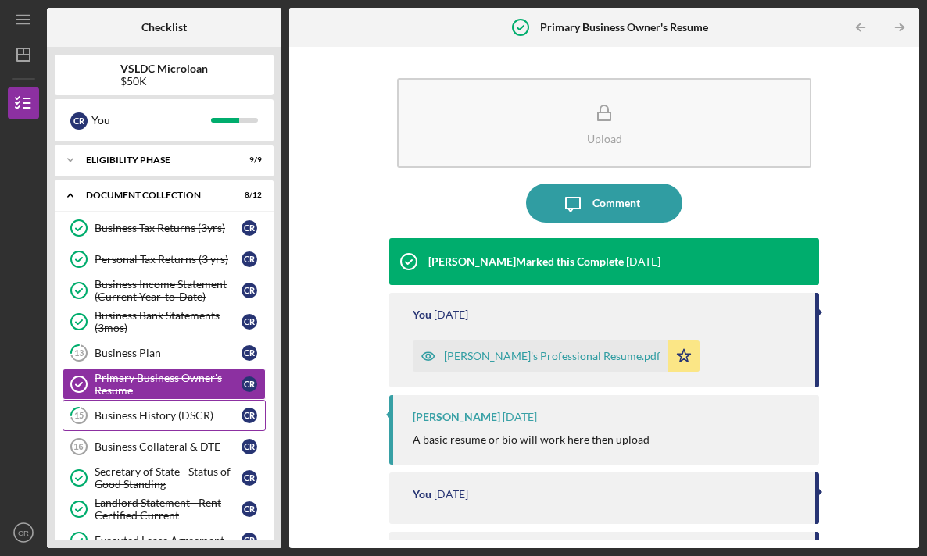
click at [135, 409] on link "15 Business History (DSCR) C R" at bounding box center [164, 415] width 203 height 31
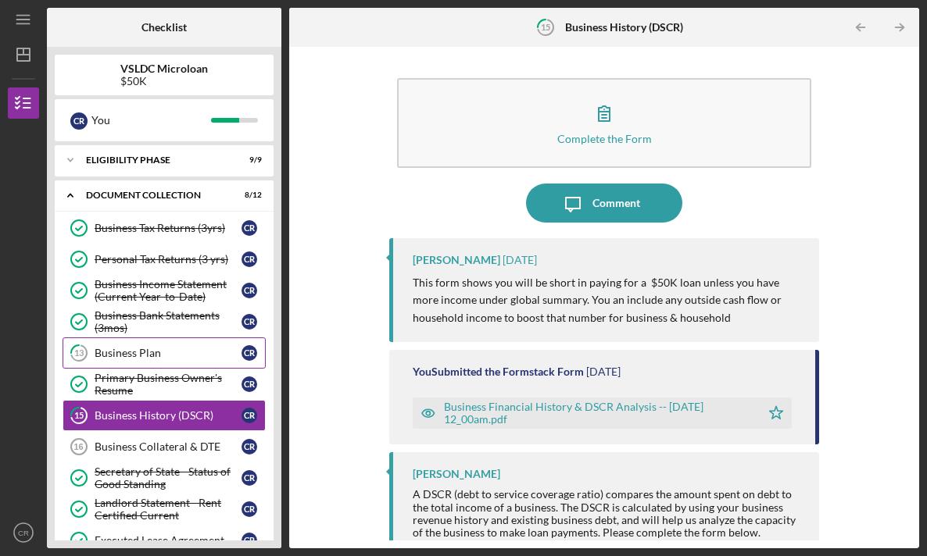
click at [144, 358] on div "Business Plan" at bounding box center [168, 353] width 147 height 13
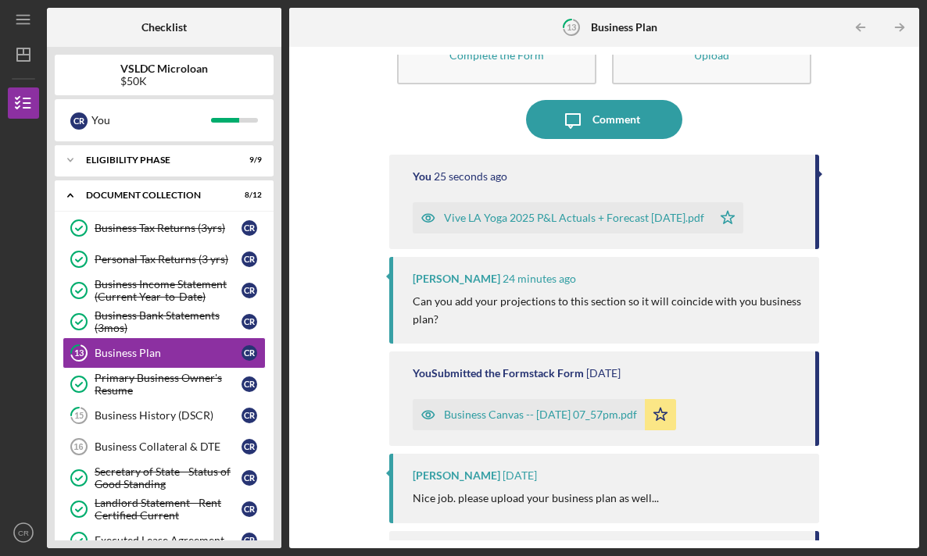
scroll to position [70, 0]
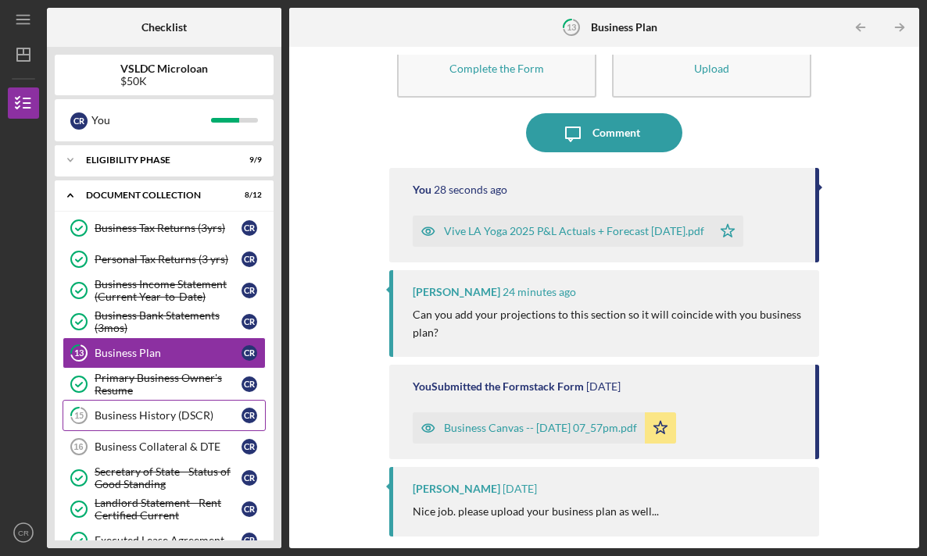
click at [148, 408] on link "15 Business History (DSCR) C R" at bounding box center [164, 415] width 203 height 31
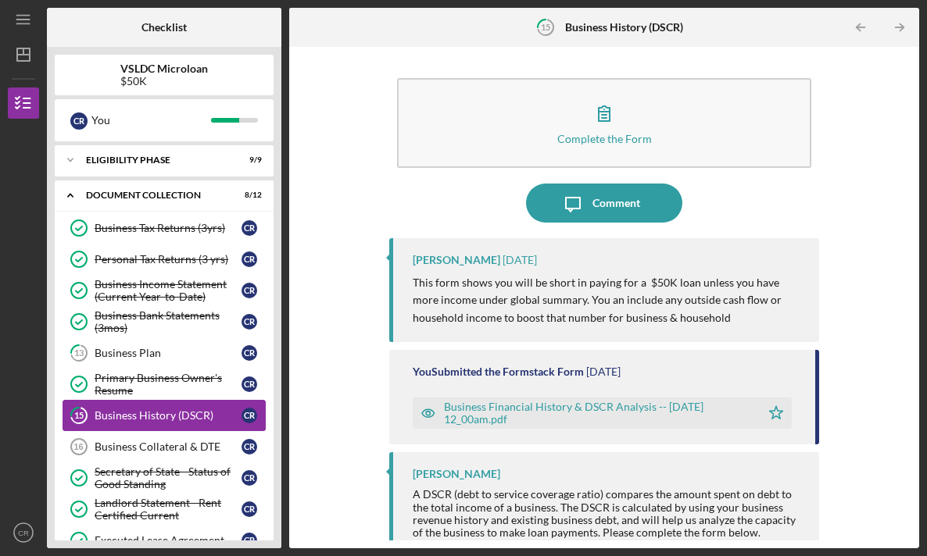
click at [152, 412] on div "Business History (DSCR)" at bounding box center [168, 416] width 147 height 13
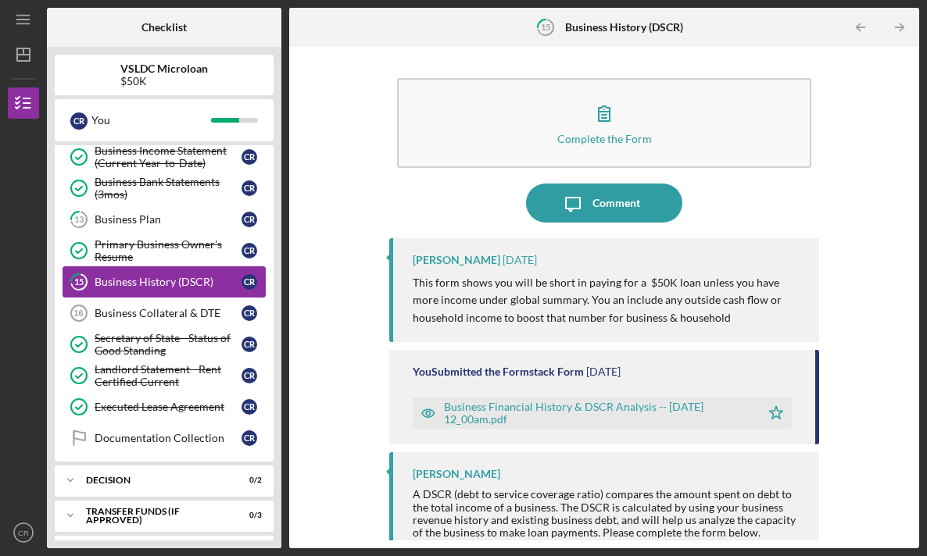
scroll to position [134, 0]
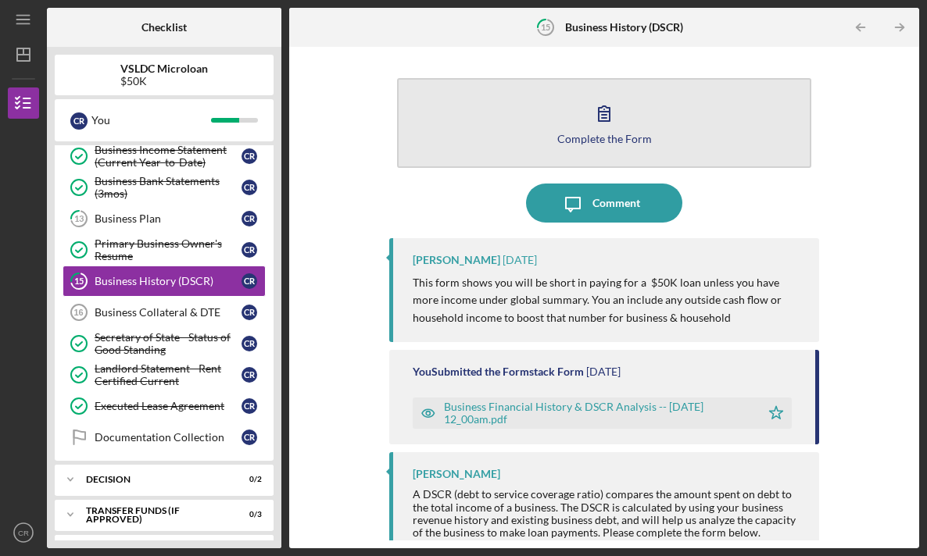
click at [591, 116] on icon "button" at bounding box center [604, 113] width 39 height 39
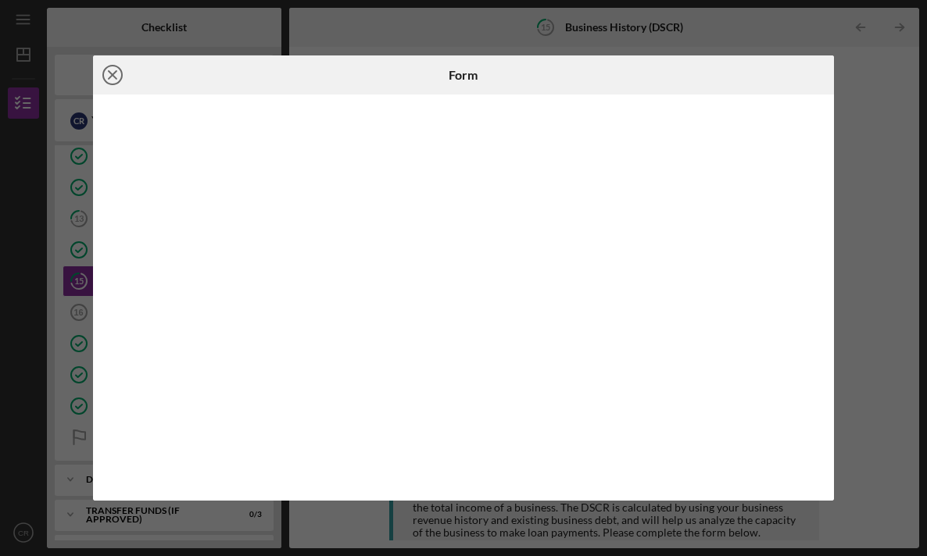
click at [113, 72] on icon "Icon/Close" at bounding box center [112, 74] width 39 height 39
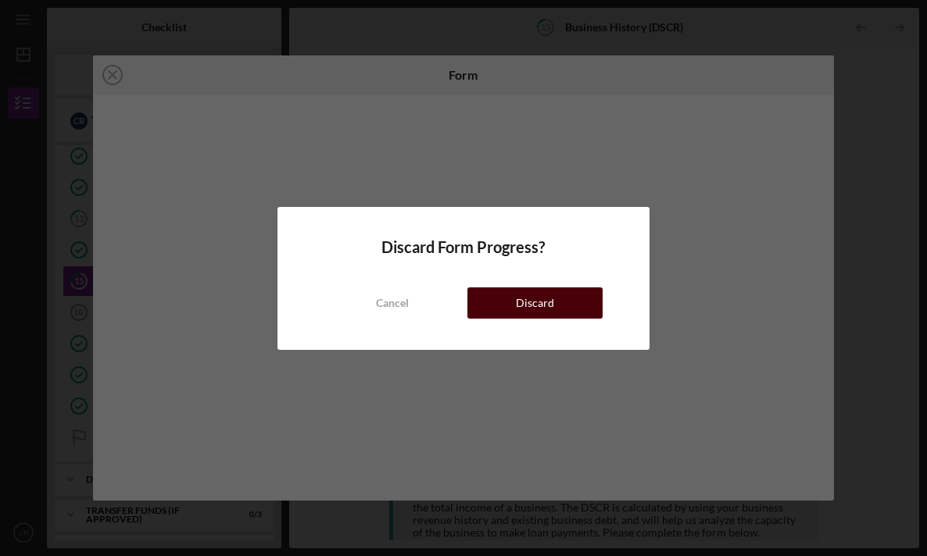
click at [515, 302] on button "Discard" at bounding box center [534, 303] width 135 height 31
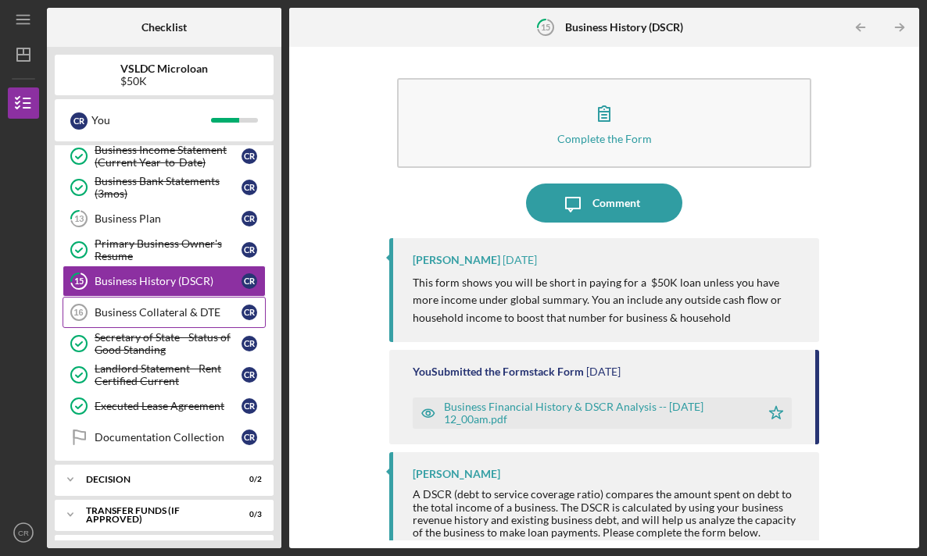
click at [193, 314] on div "Business Collateral & DTE" at bounding box center [168, 312] width 147 height 13
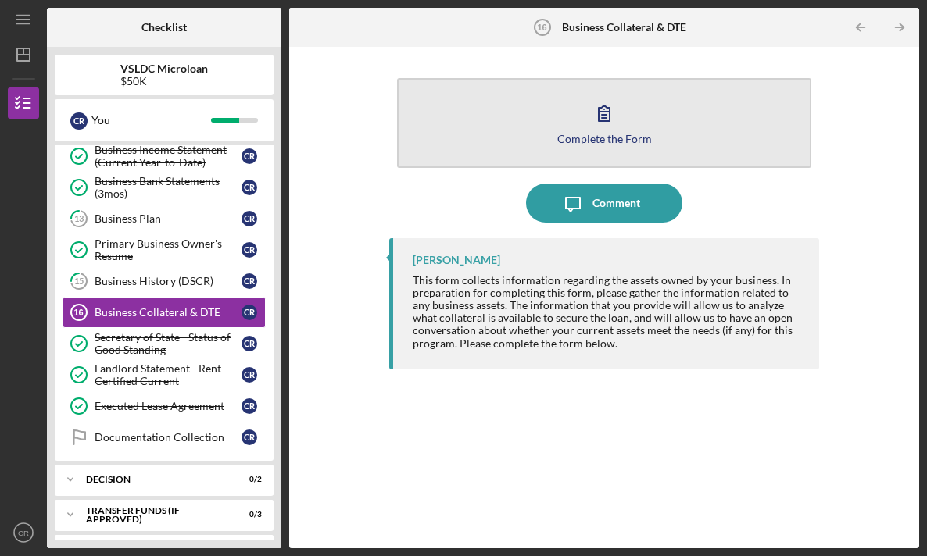
click at [631, 126] on button "Complete the Form Form" at bounding box center [604, 123] width 414 height 90
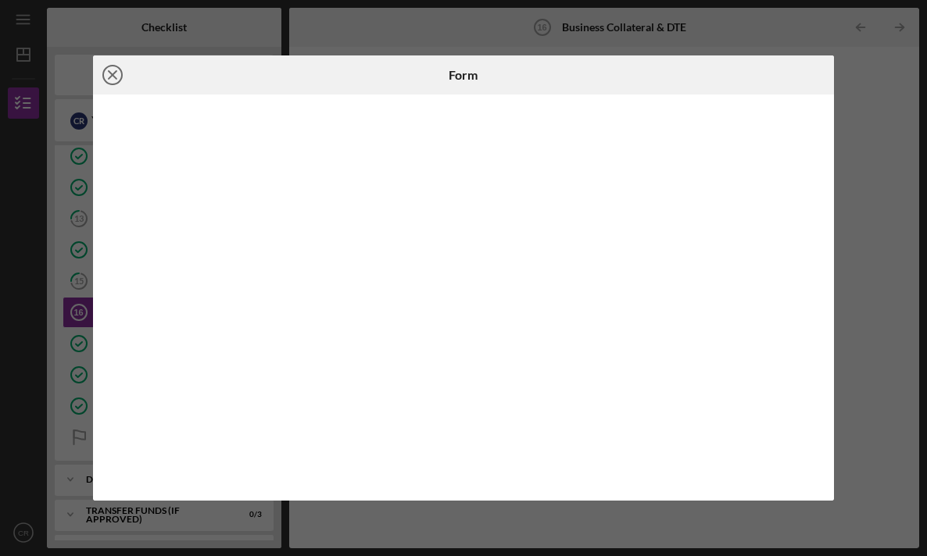
click at [116, 77] on icon "Icon/Close" at bounding box center [112, 74] width 39 height 39
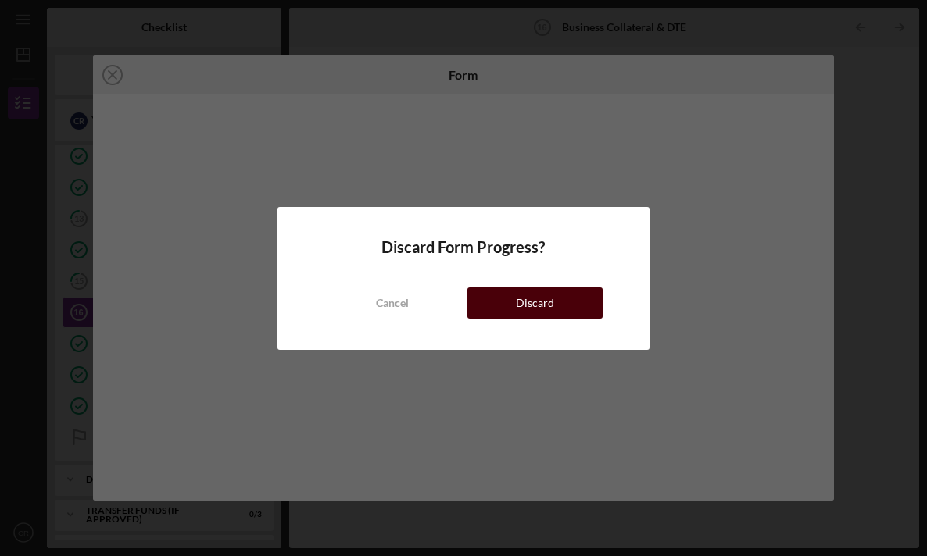
click at [553, 307] on button "Discard" at bounding box center [534, 303] width 135 height 31
